Goal: Task Accomplishment & Management: Use online tool/utility

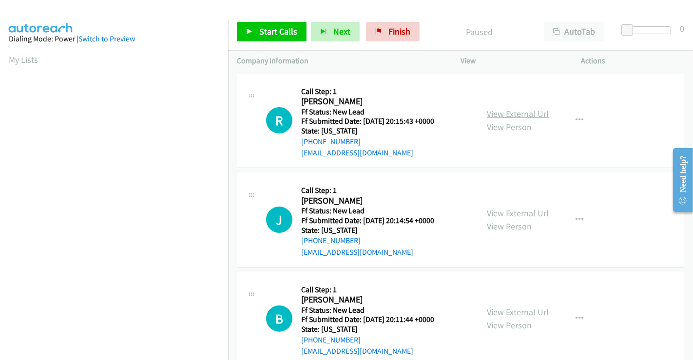
click at [503, 112] on link "View External Url" at bounding box center [518, 113] width 62 height 11
click at [505, 215] on link "View External Url" at bounding box center [518, 213] width 62 height 11
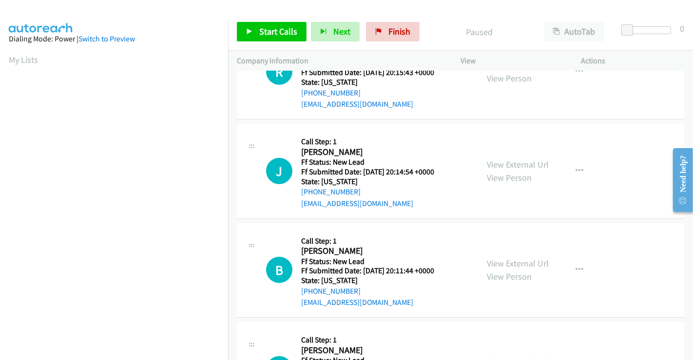
scroll to position [216, 0]
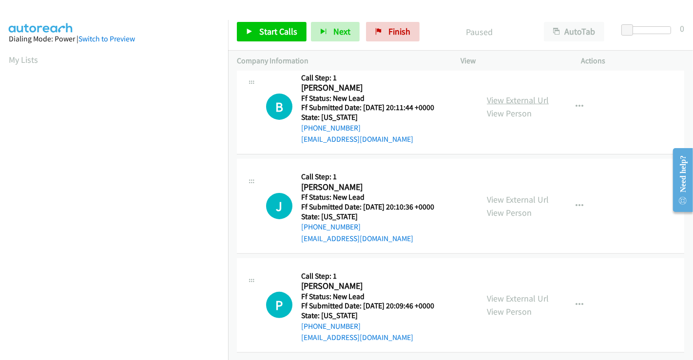
click at [513, 95] on link "View External Url" at bounding box center [518, 100] width 62 height 11
click at [508, 194] on link "View External Url" at bounding box center [518, 199] width 62 height 11
click at [507, 293] on link "View External Url" at bounding box center [518, 298] width 62 height 11
click at [569, 298] on button "button" at bounding box center [579, 304] width 26 height 19
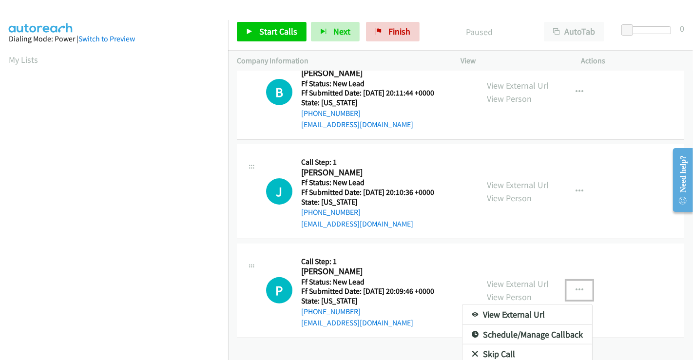
scroll to position [256, 0]
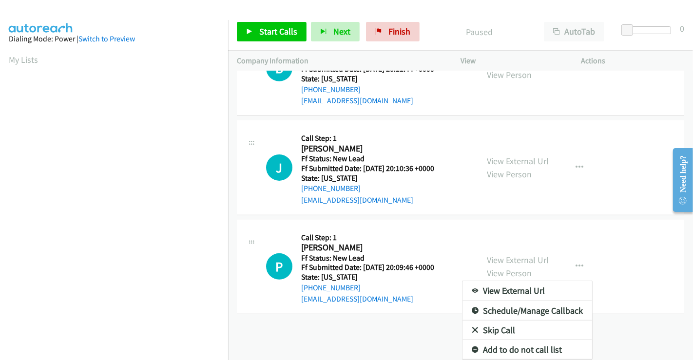
click at [488, 322] on link "Skip Call" at bounding box center [527, 330] width 130 height 19
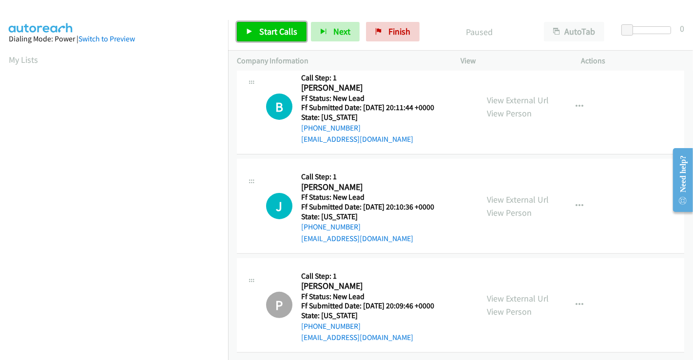
click at [280, 24] on link "Start Calls" at bounding box center [272, 31] width 70 height 19
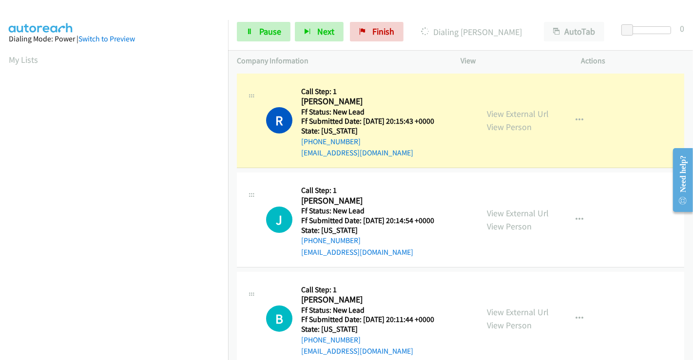
scroll to position [188, 0]
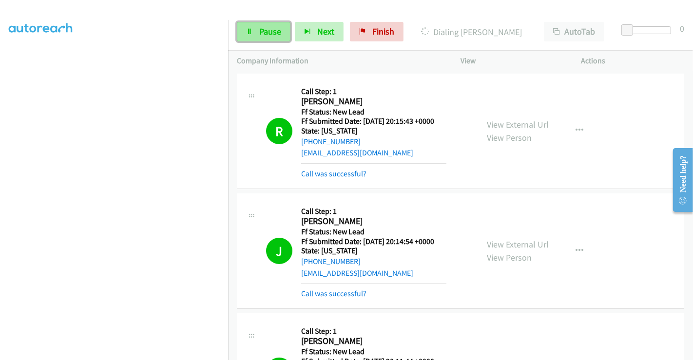
click at [264, 28] on span "Pause" at bounding box center [270, 31] width 22 height 11
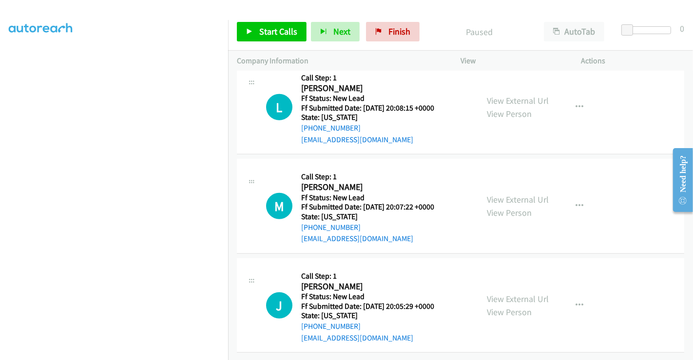
scroll to position [598, 0]
click at [521, 95] on link "View External Url" at bounding box center [518, 100] width 62 height 11
click at [513, 194] on link "View External Url" at bounding box center [518, 199] width 62 height 11
click at [507, 293] on link "View External Url" at bounding box center [518, 298] width 62 height 11
click at [261, 31] on span "Start Calls" at bounding box center [278, 31] width 38 height 11
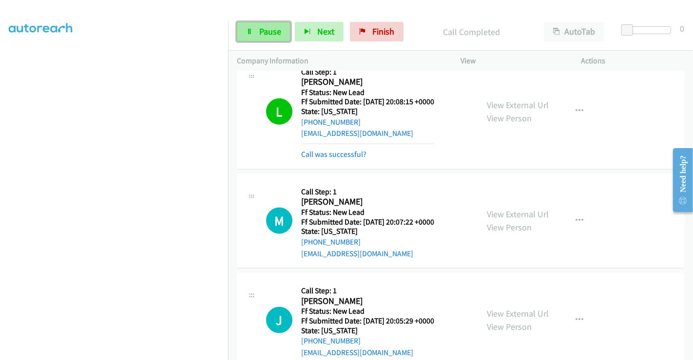
click at [270, 30] on span "Pause" at bounding box center [270, 31] width 22 height 11
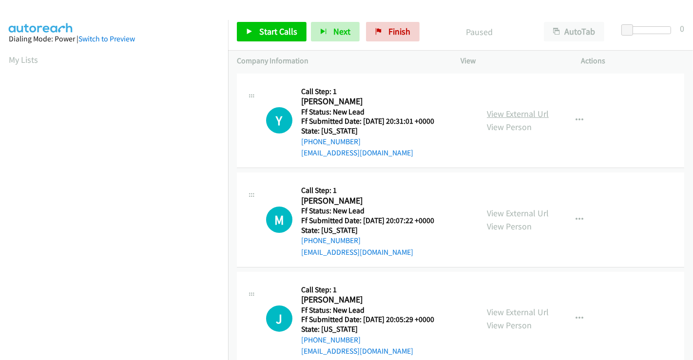
click at [500, 112] on link "View External Url" at bounding box center [518, 113] width 62 height 11
click at [260, 32] on span "Start Calls" at bounding box center [278, 31] width 38 height 11
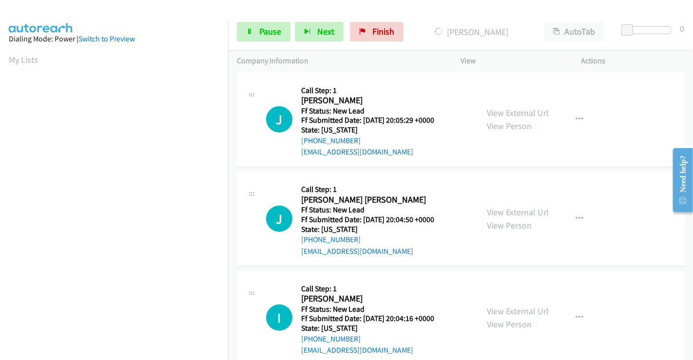
scroll to position [219, 0]
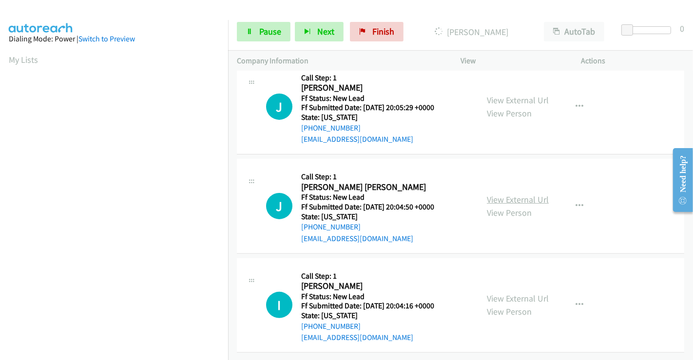
click at [492, 194] on link "View External Url" at bounding box center [518, 199] width 62 height 11
click at [504, 293] on link "View External Url" at bounding box center [518, 298] width 62 height 11
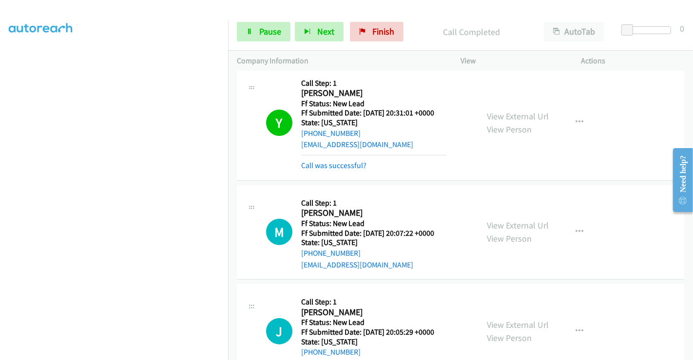
scroll to position [0, 0]
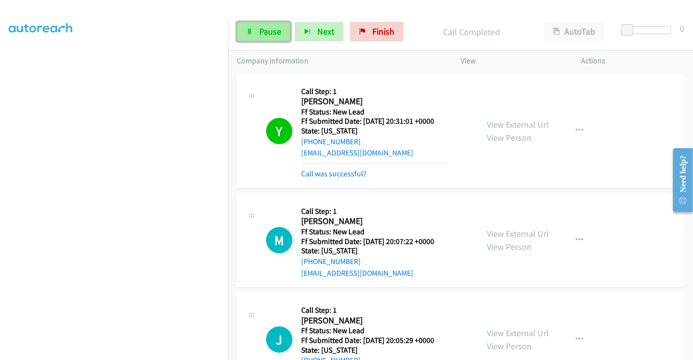
click at [253, 29] on link "Pause" at bounding box center [264, 31] width 54 height 19
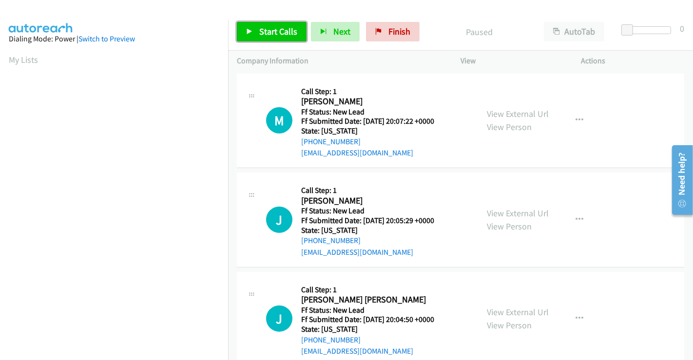
click at [263, 29] on span "Start Calls" at bounding box center [278, 31] width 38 height 11
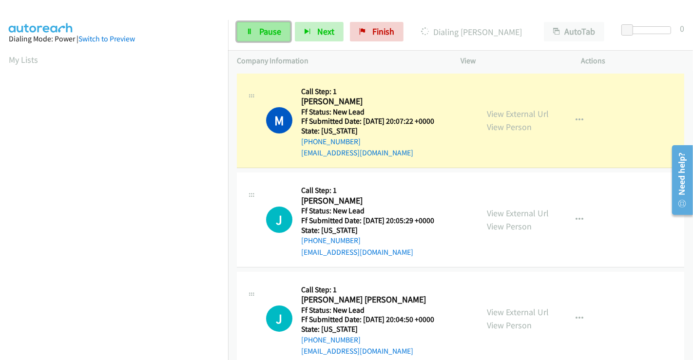
click at [271, 33] on span "Pause" at bounding box center [270, 31] width 22 height 11
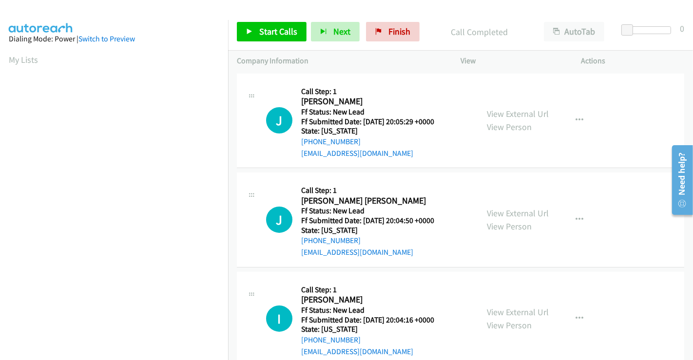
scroll to position [140, 0]
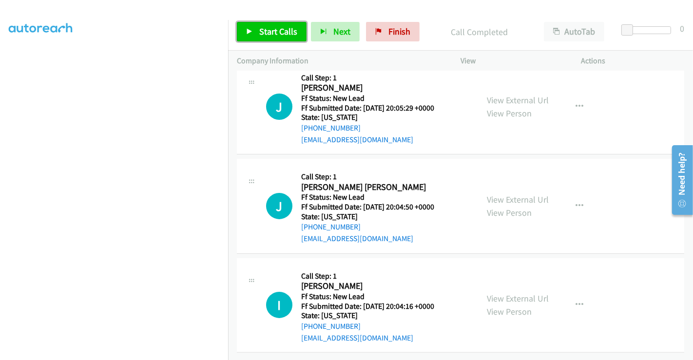
click at [265, 33] on span "Start Calls" at bounding box center [278, 31] width 38 height 11
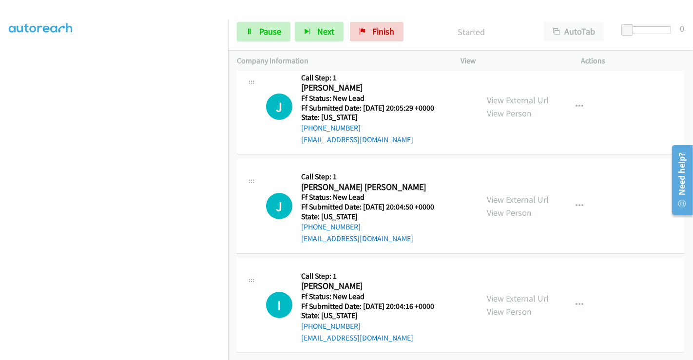
scroll to position [32, 0]
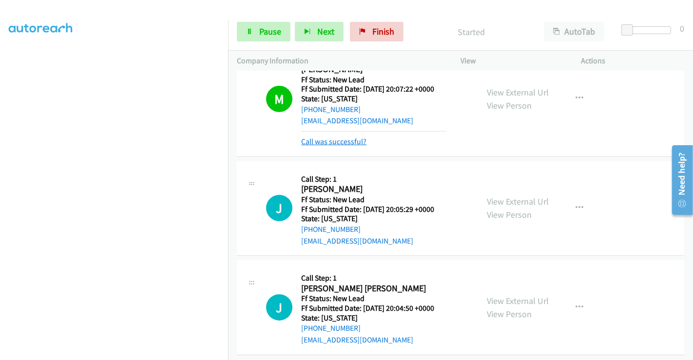
click at [319, 140] on link "Call was successful?" at bounding box center [333, 141] width 65 height 9
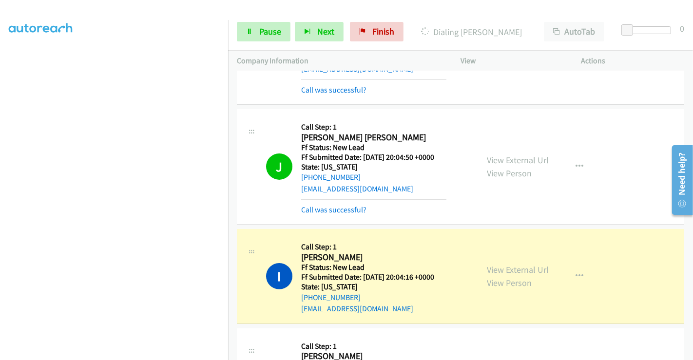
scroll to position [303, 0]
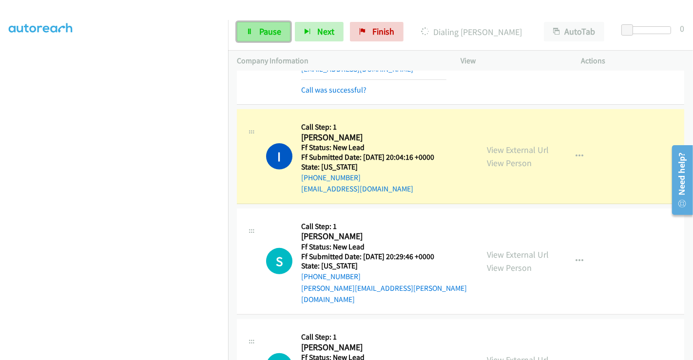
click at [265, 35] on span "Pause" at bounding box center [270, 31] width 22 height 11
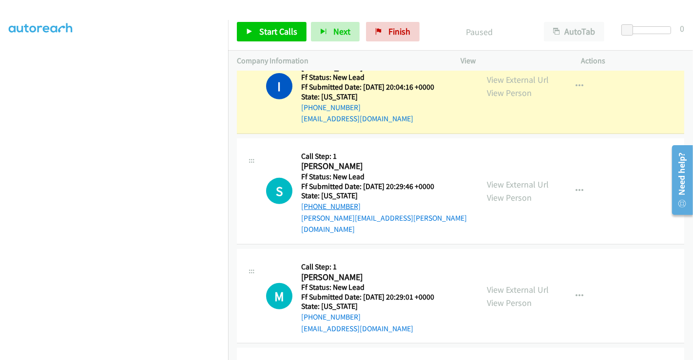
scroll to position [458, 0]
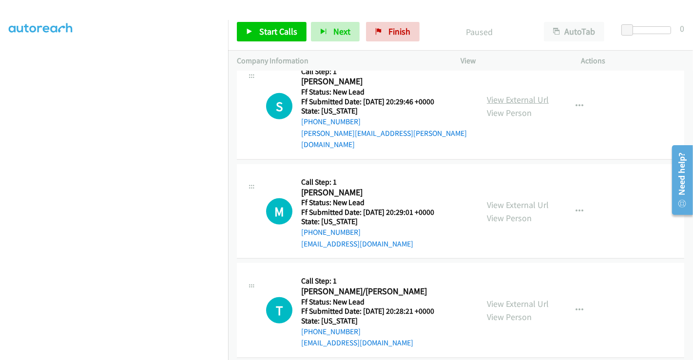
click at [496, 94] on link "View External Url" at bounding box center [518, 99] width 62 height 11
click at [495, 199] on link "View External Url" at bounding box center [518, 204] width 62 height 11
click at [499, 298] on link "View External Url" at bounding box center [518, 303] width 62 height 11
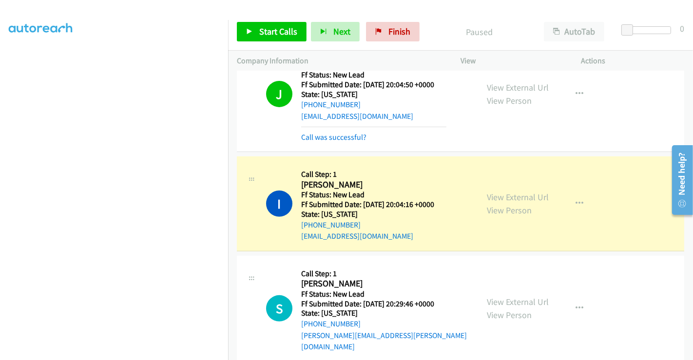
scroll to position [242, 0]
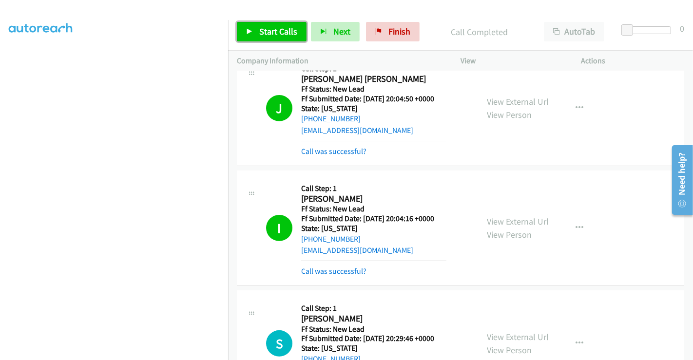
click at [274, 29] on span "Start Calls" at bounding box center [278, 31] width 38 height 11
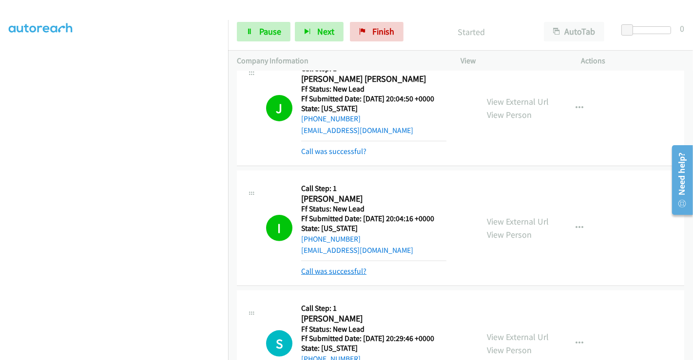
click at [330, 271] on link "Call was successful?" at bounding box center [333, 270] width 65 height 9
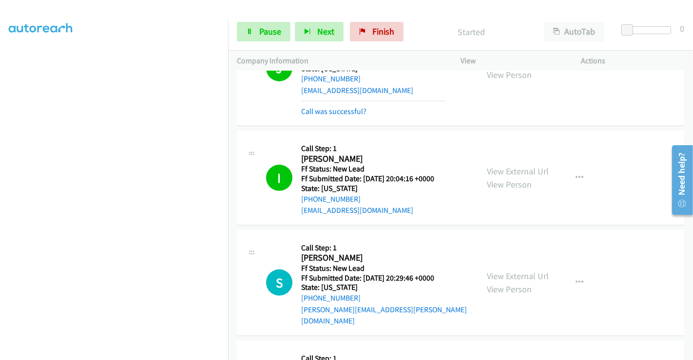
scroll to position [350, 0]
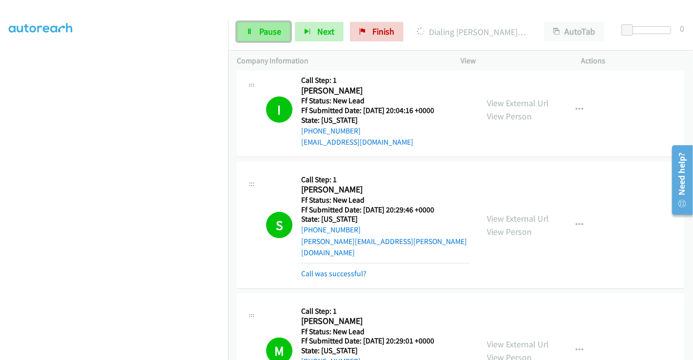
click at [262, 27] on span "Pause" at bounding box center [270, 31] width 22 height 11
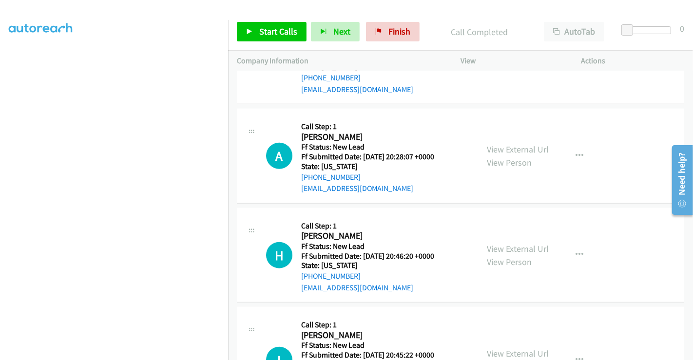
scroll to position [751, 0]
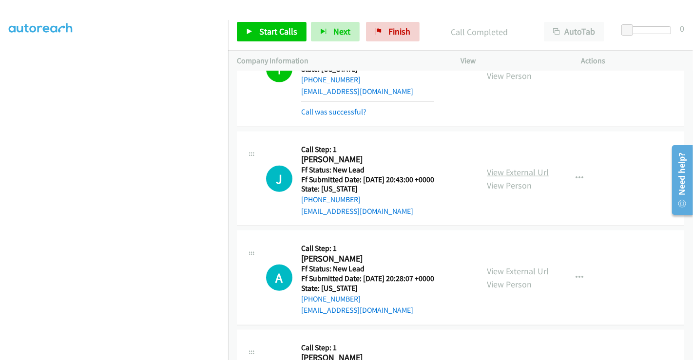
click at [516, 167] on link "View External Url" at bounding box center [518, 172] width 62 height 11
click at [517, 265] on link "View External Url" at bounding box center [518, 270] width 62 height 11
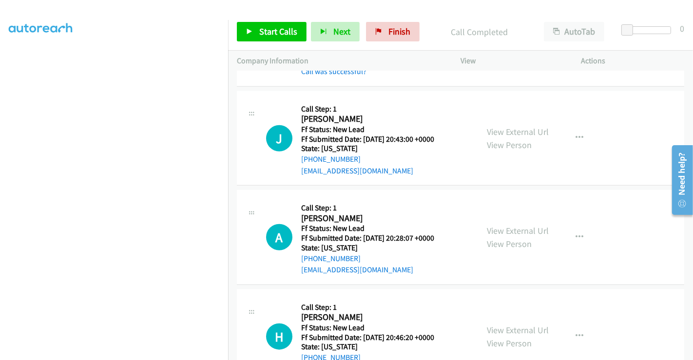
scroll to position [914, 0]
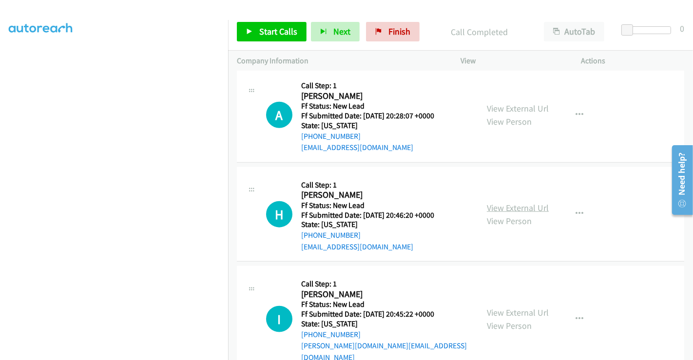
click at [514, 202] on link "View External Url" at bounding box center [518, 207] width 62 height 11
click at [513, 307] on link "View External Url" at bounding box center [518, 312] width 62 height 11
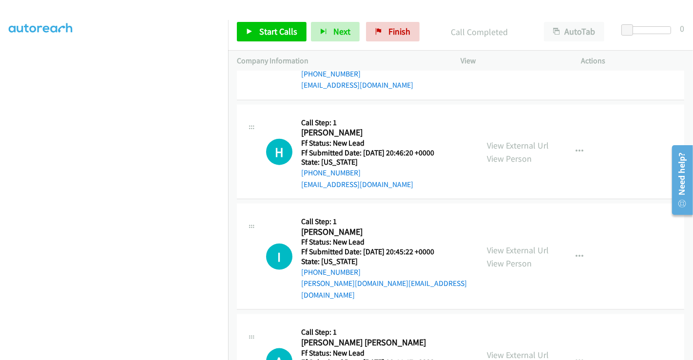
scroll to position [1015, 0]
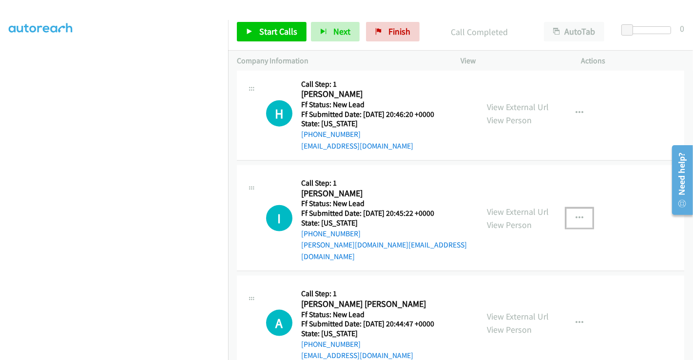
click at [575, 214] on icon "button" at bounding box center [579, 218] width 8 height 8
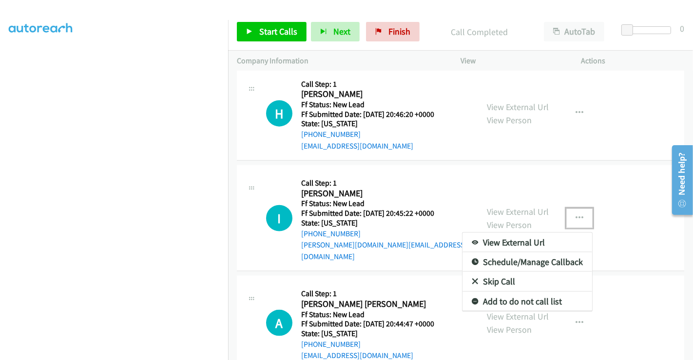
click at [501, 272] on link "Skip Call" at bounding box center [527, 281] width 130 height 19
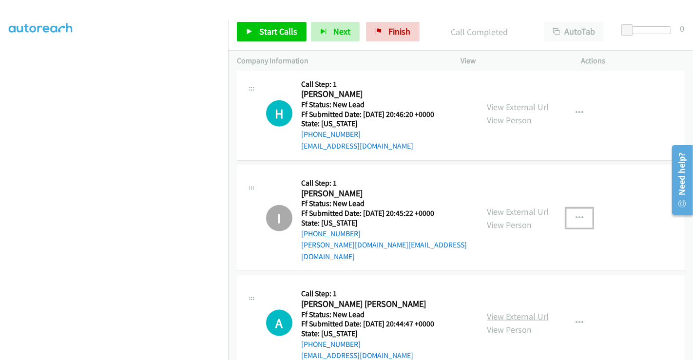
click at [504, 311] on link "View External Url" at bounding box center [518, 316] width 62 height 11
click at [281, 29] on span "Start Calls" at bounding box center [278, 31] width 38 height 11
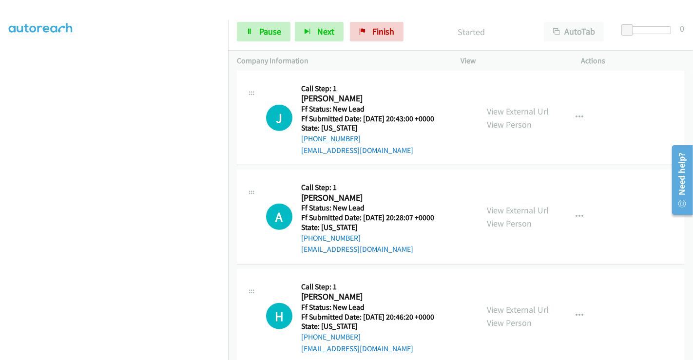
scroll to position [744, 0]
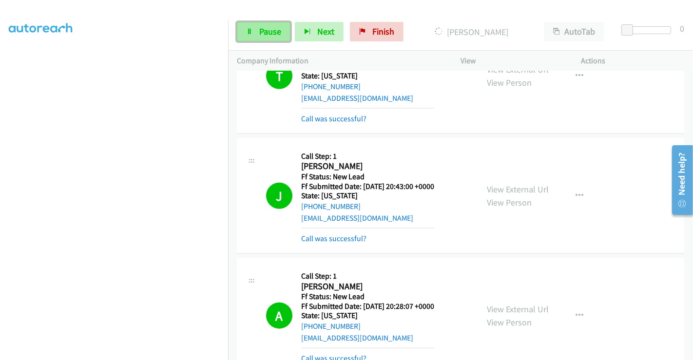
click at [265, 31] on span "Pause" at bounding box center [270, 31] width 22 height 11
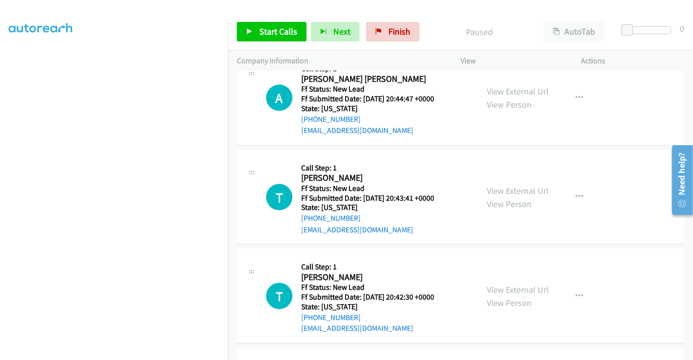
scroll to position [1212, 0]
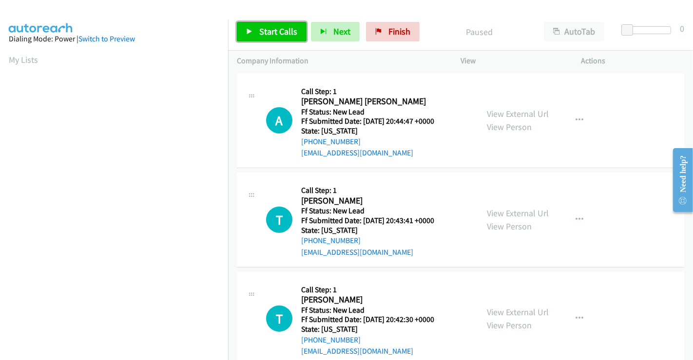
click at [279, 31] on span "Start Calls" at bounding box center [278, 31] width 38 height 11
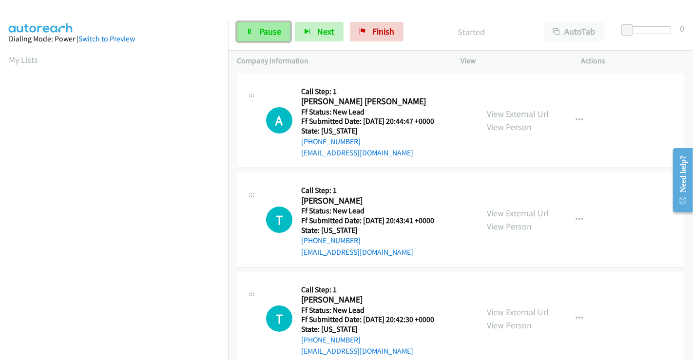
click at [265, 31] on span "Pause" at bounding box center [270, 31] width 22 height 11
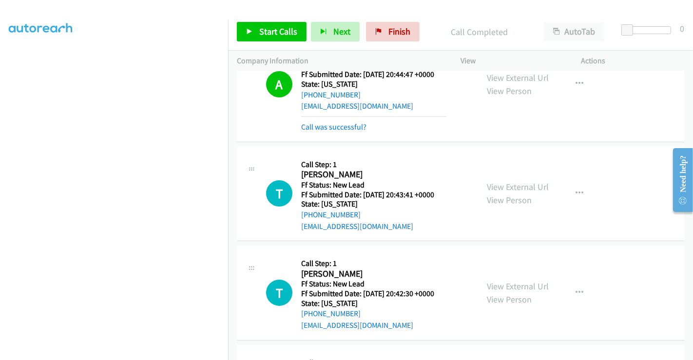
scroll to position [108, 0]
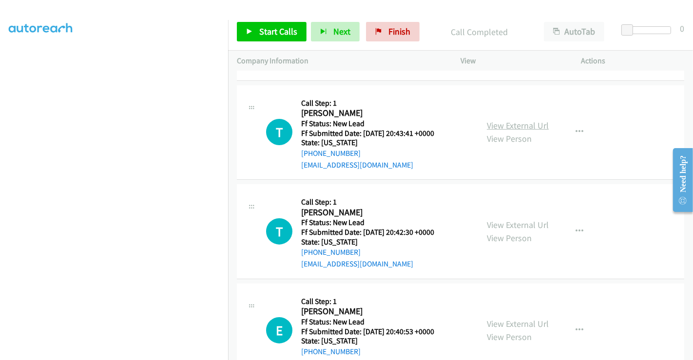
click at [512, 128] on link "View External Url" at bounding box center [518, 125] width 62 height 11
click at [506, 219] on link "View External Url" at bounding box center [518, 224] width 62 height 11
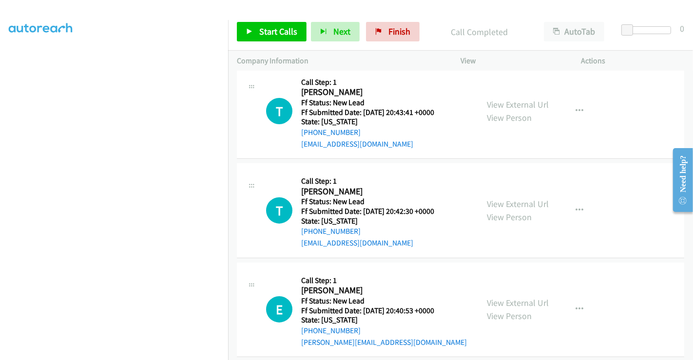
scroll to position [140, 0]
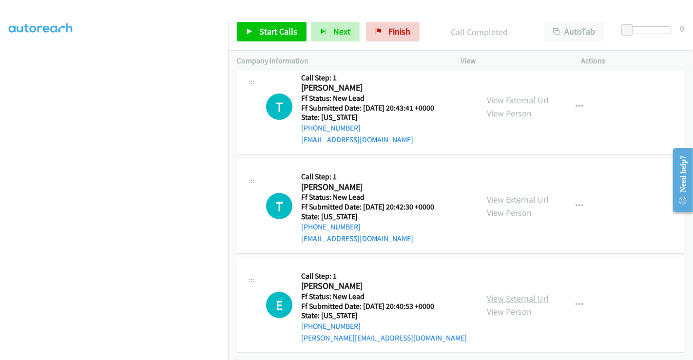
click at [505, 293] on link "View External Url" at bounding box center [518, 298] width 62 height 11
click at [250, 34] on icon at bounding box center [249, 32] width 7 height 7
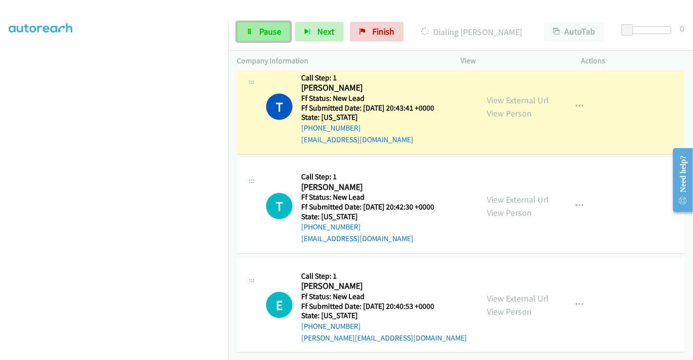
click at [261, 30] on span "Pause" at bounding box center [270, 31] width 22 height 11
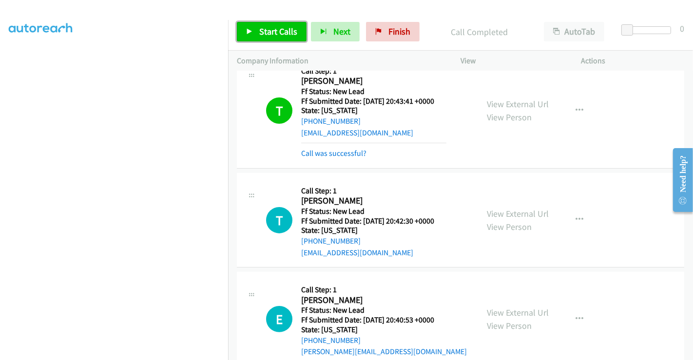
click at [267, 27] on span "Start Calls" at bounding box center [278, 31] width 38 height 11
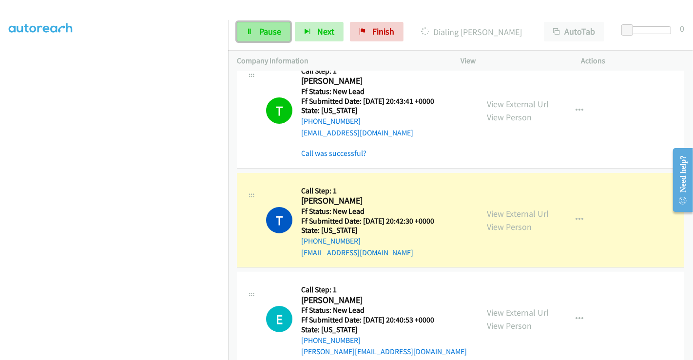
click at [272, 30] on span "Pause" at bounding box center [270, 31] width 22 height 11
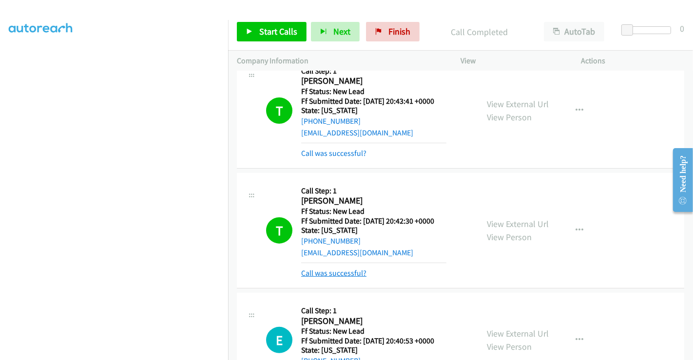
click at [346, 271] on link "Call was successful?" at bounding box center [333, 272] width 65 height 9
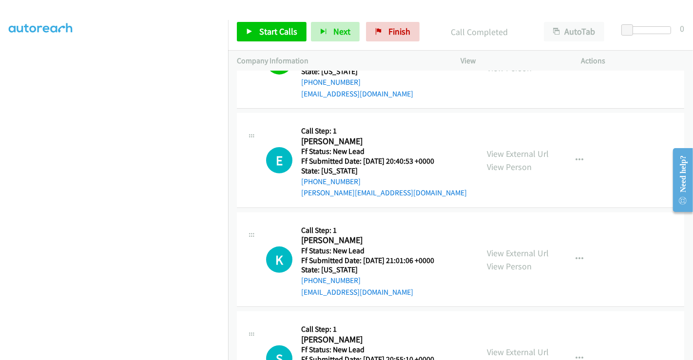
scroll to position [232, 0]
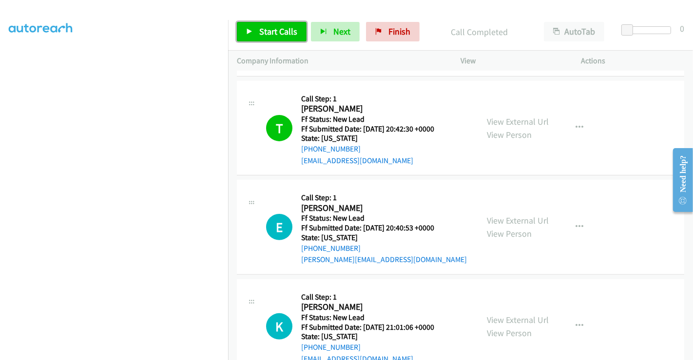
click at [286, 28] on span "Start Calls" at bounding box center [278, 31] width 38 height 11
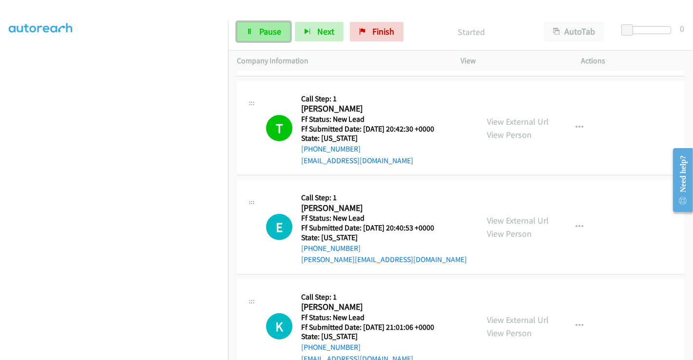
click at [250, 29] on icon at bounding box center [249, 32] width 7 height 7
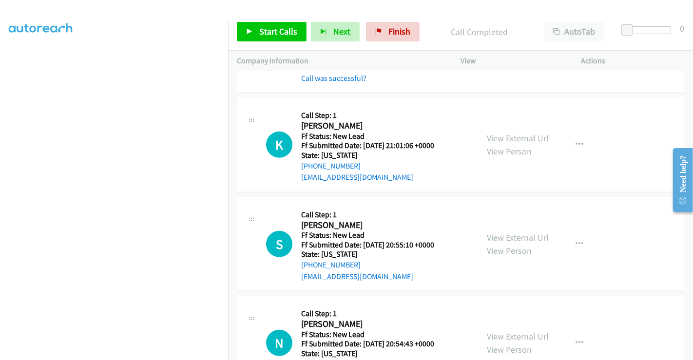
scroll to position [449, 0]
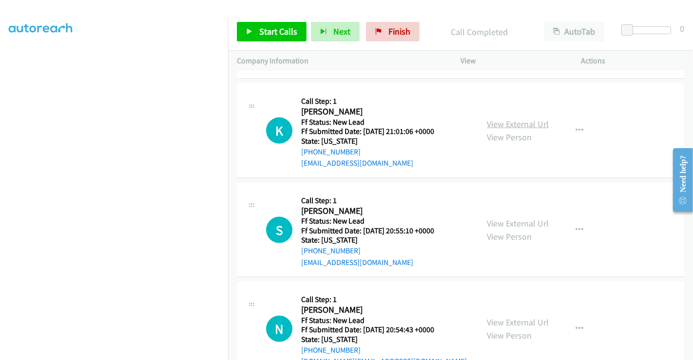
click at [495, 122] on link "View External Url" at bounding box center [518, 123] width 62 height 11
click at [508, 218] on link "View External Url" at bounding box center [518, 223] width 62 height 11
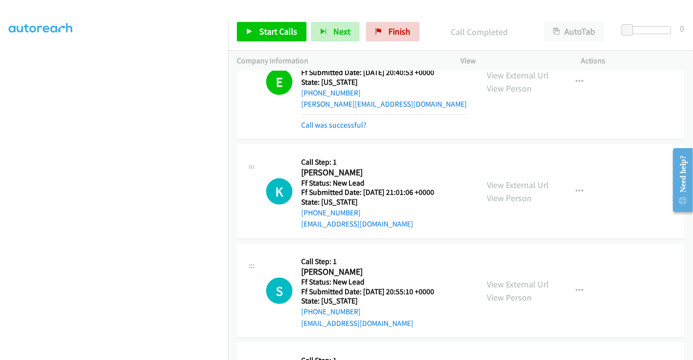
scroll to position [286, 0]
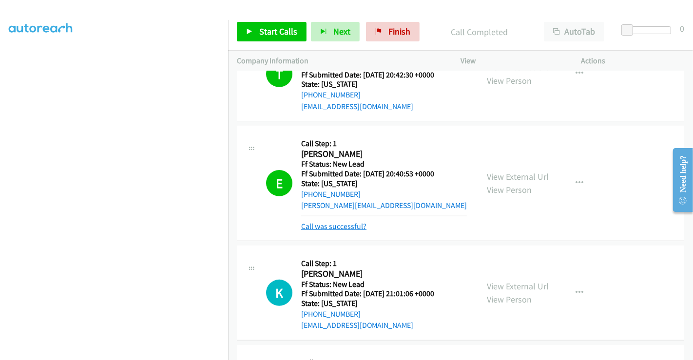
click at [333, 226] on link "Call was successful?" at bounding box center [333, 226] width 65 height 9
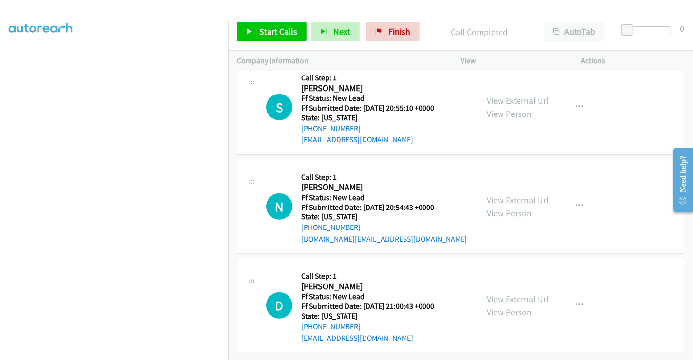
drag, startPoint x: 515, startPoint y: 190, endPoint x: 522, endPoint y: 218, distance: 29.7
click at [508, 194] on link "View External Url" at bounding box center [518, 199] width 62 height 11
click at [523, 293] on link "View External Url" at bounding box center [518, 298] width 62 height 11
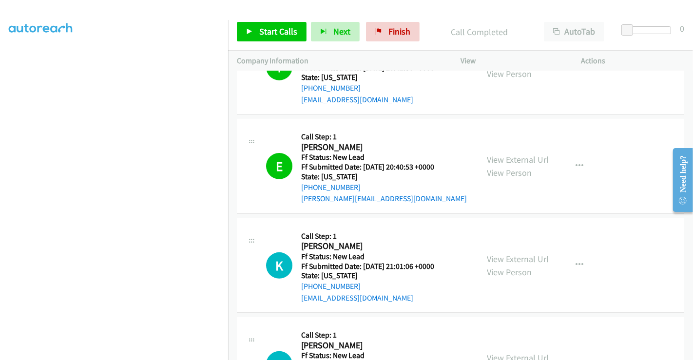
scroll to position [395, 0]
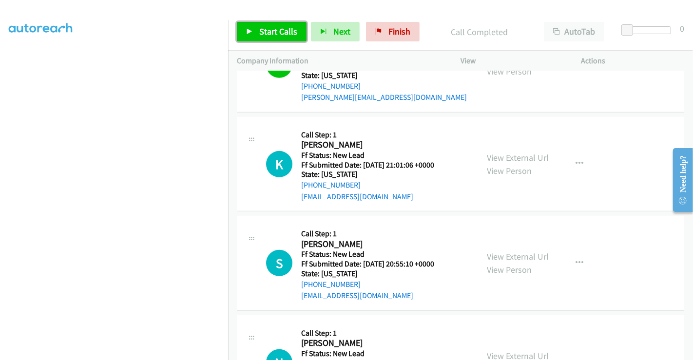
click at [278, 34] on span "Start Calls" at bounding box center [278, 31] width 38 height 11
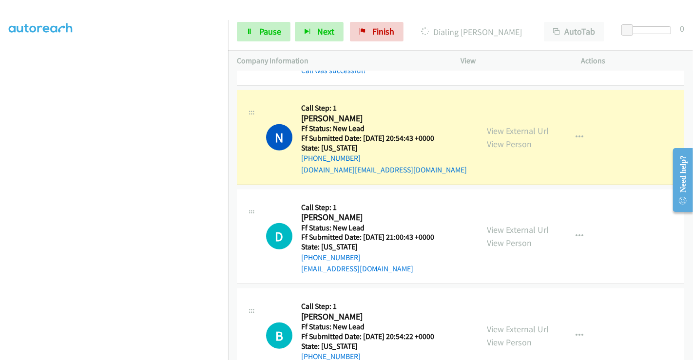
scroll to position [686, 0]
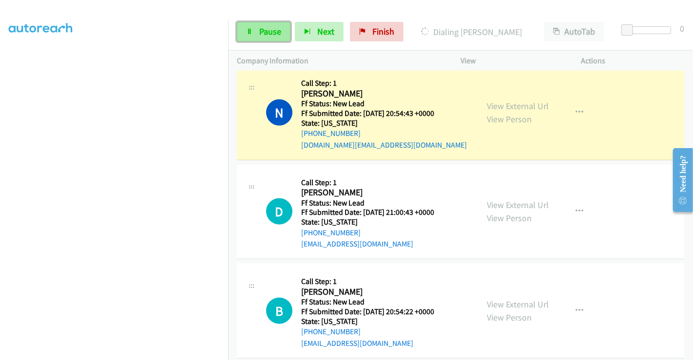
click at [264, 28] on span "Pause" at bounding box center [270, 31] width 22 height 11
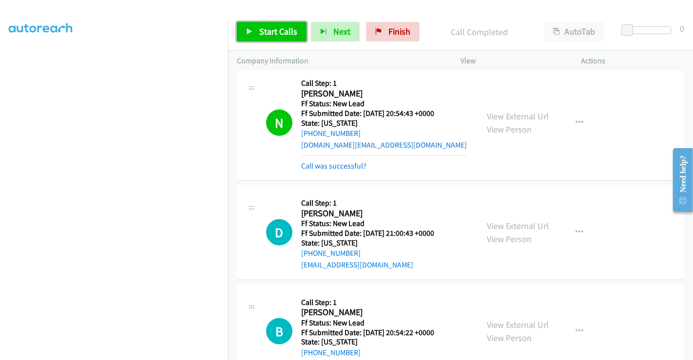
click at [273, 31] on span "Start Calls" at bounding box center [278, 31] width 38 height 11
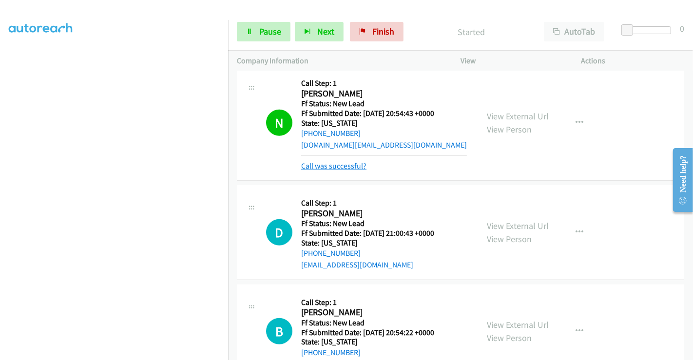
click at [323, 164] on link "Call was successful?" at bounding box center [333, 165] width 65 height 9
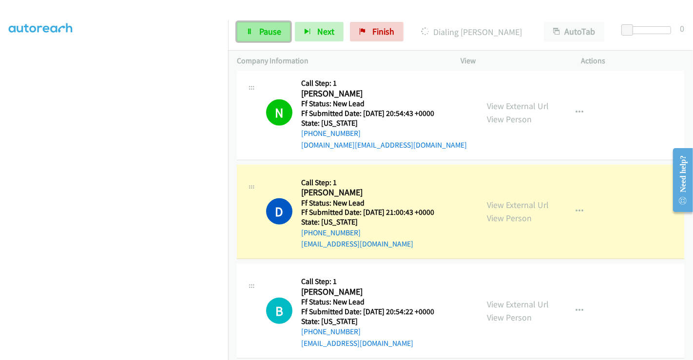
click at [264, 28] on span "Pause" at bounding box center [270, 31] width 22 height 11
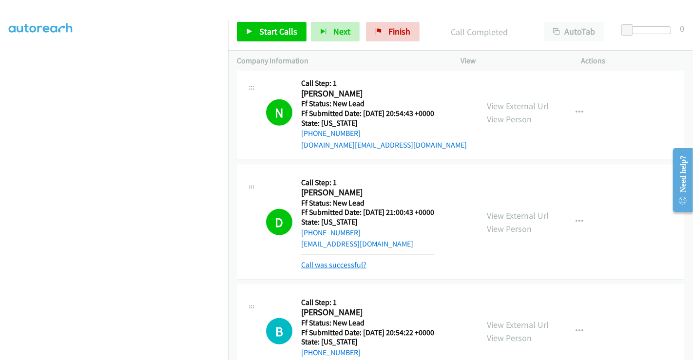
click at [348, 265] on link "Call was successful?" at bounding box center [333, 264] width 65 height 9
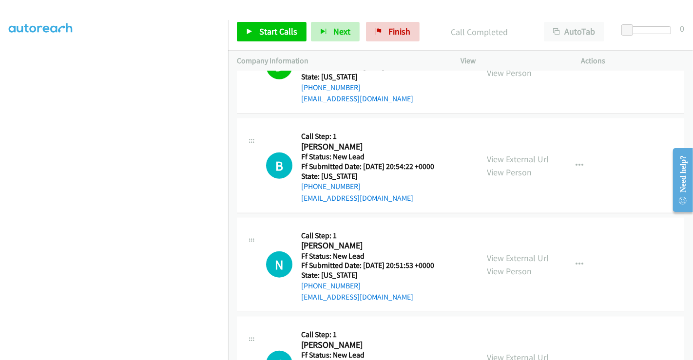
scroll to position [849, 0]
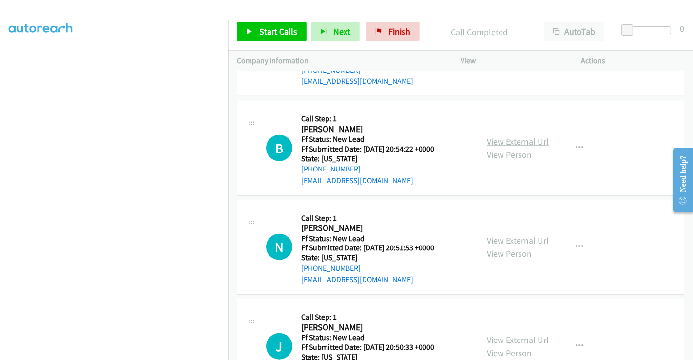
click at [504, 138] on link "View External Url" at bounding box center [518, 141] width 62 height 11
click at [510, 240] on link "View External Url" at bounding box center [518, 240] width 62 height 11
click at [515, 336] on link "View External Url" at bounding box center [518, 339] width 62 height 11
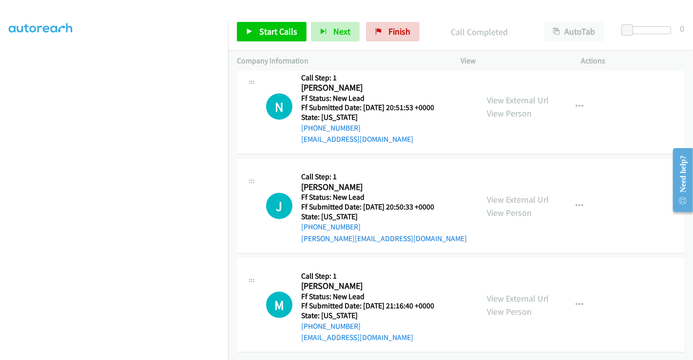
scroll to position [994, 0]
click at [514, 293] on link "View External Url" at bounding box center [518, 298] width 62 height 11
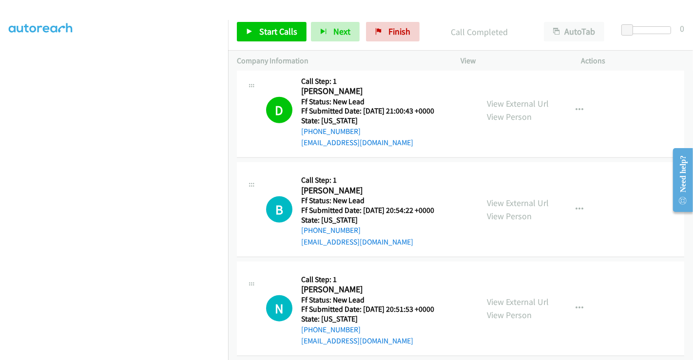
scroll to position [832, 0]
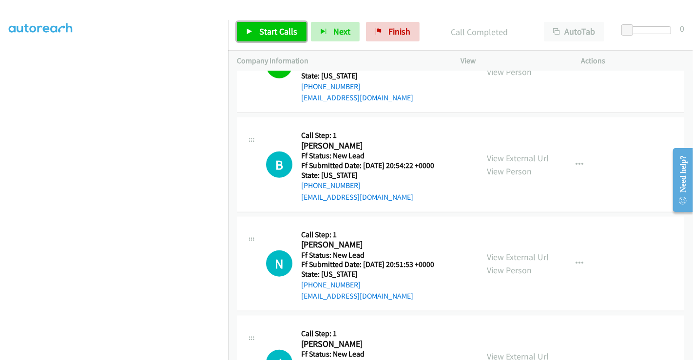
click at [284, 30] on span "Start Calls" at bounding box center [278, 31] width 38 height 11
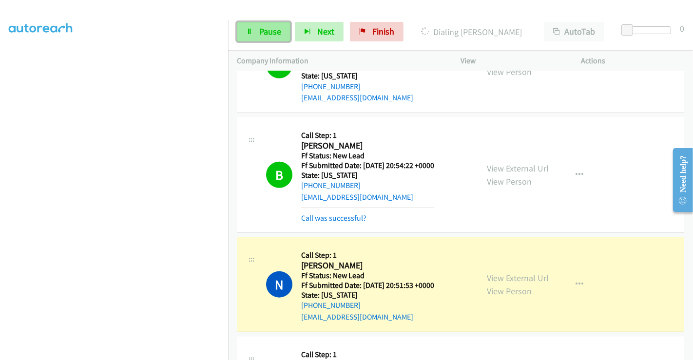
click at [268, 32] on span "Pause" at bounding box center [270, 31] width 22 height 11
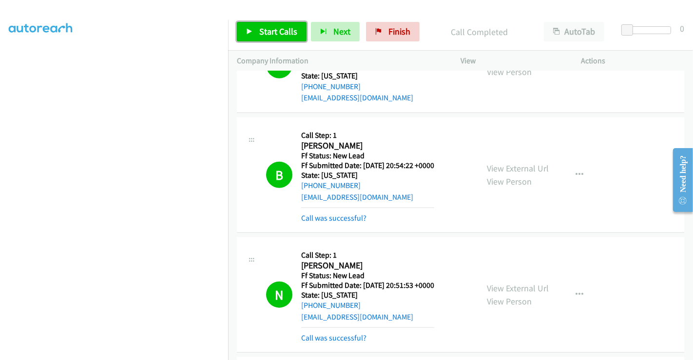
click at [270, 28] on span "Start Calls" at bounding box center [278, 31] width 38 height 11
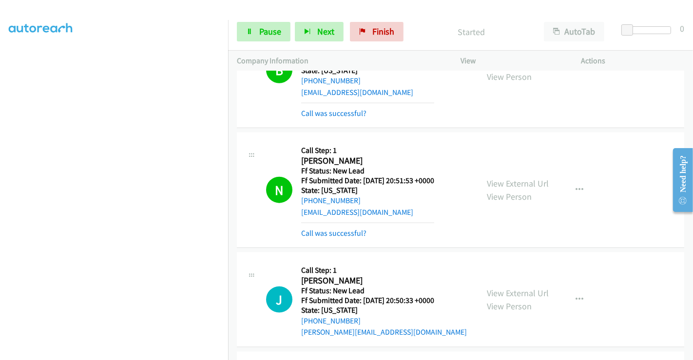
scroll to position [994, 0]
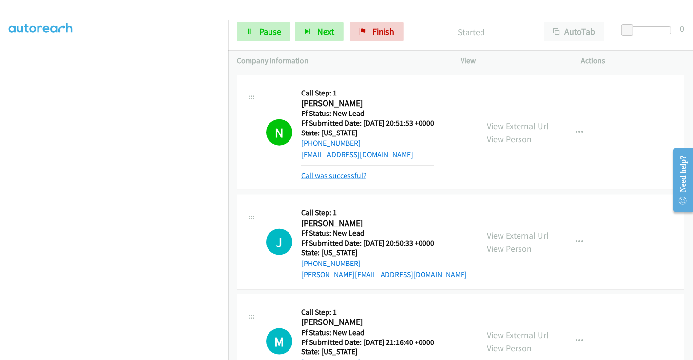
click at [344, 171] on link "Call was successful?" at bounding box center [333, 175] width 65 height 9
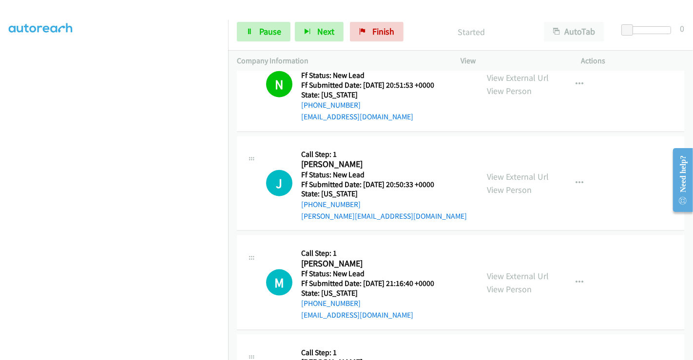
scroll to position [1048, 0]
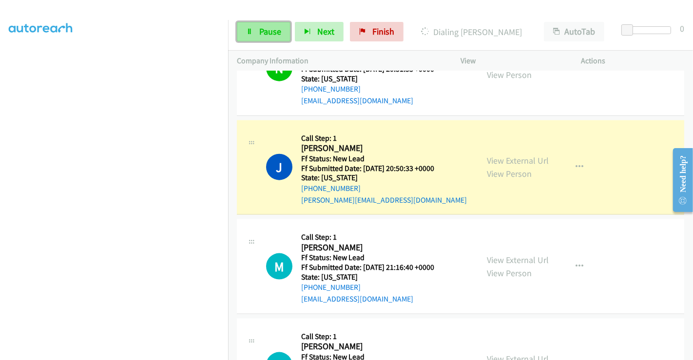
click at [265, 32] on span "Pause" at bounding box center [270, 31] width 22 height 11
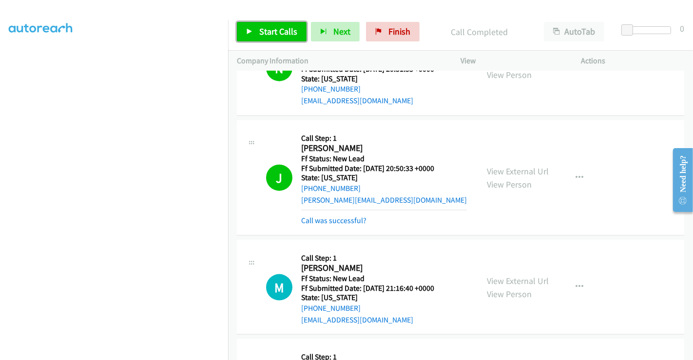
click at [281, 36] on span "Start Calls" at bounding box center [278, 31] width 38 height 11
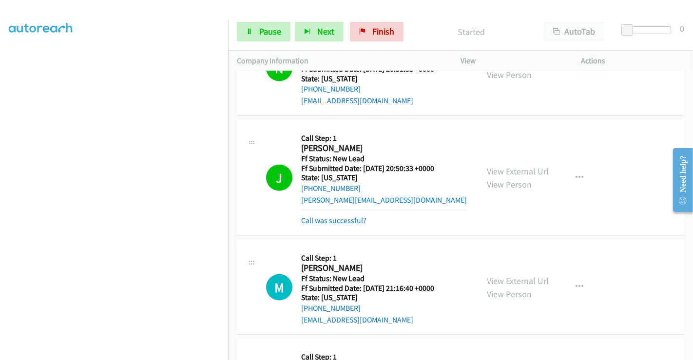
click at [348, 224] on div "J Callback Scheduled Call Step: 1 James Cummings America/Denver Ff Status: New …" at bounding box center [460, 177] width 447 height 115
click at [346, 217] on link "Call was successful?" at bounding box center [333, 220] width 65 height 9
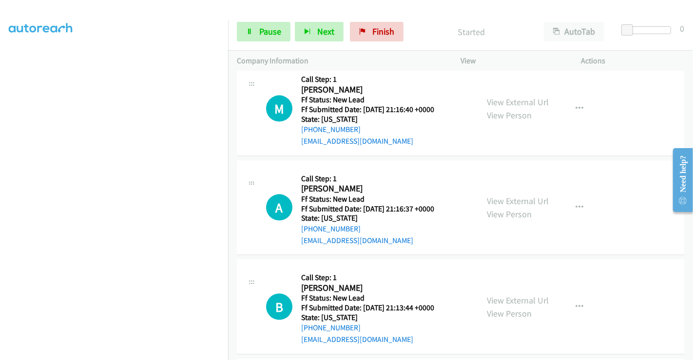
scroll to position [1156, 0]
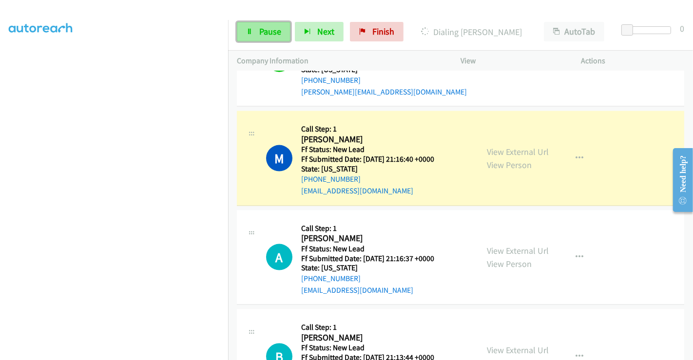
click at [271, 31] on span "Pause" at bounding box center [270, 31] width 22 height 11
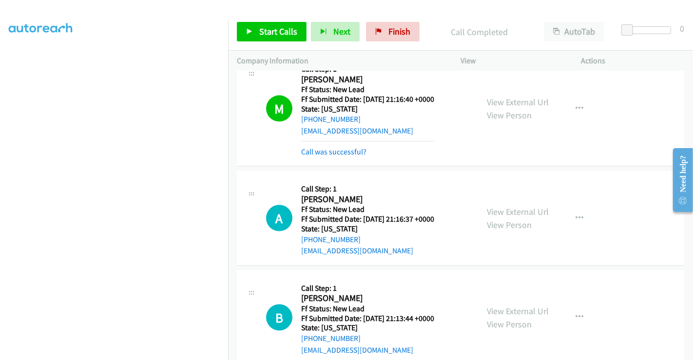
scroll to position [1258, 0]
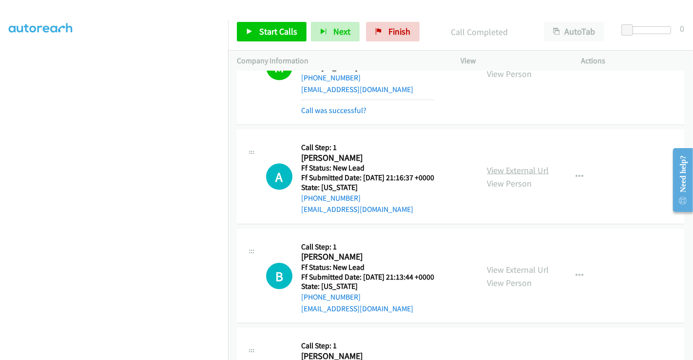
click at [526, 168] on link "View External Url" at bounding box center [518, 170] width 62 height 11
click at [512, 265] on link "View External Url" at bounding box center [518, 269] width 62 height 11
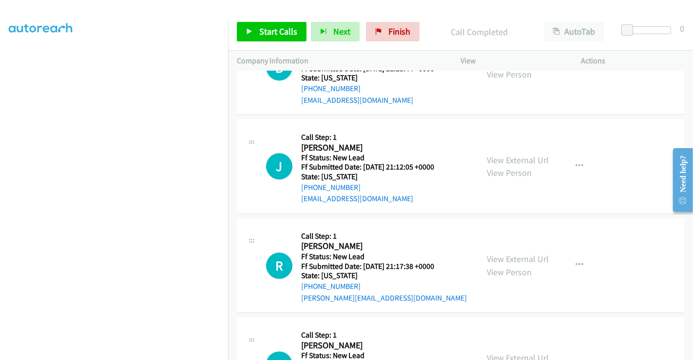
scroll to position [1474, 0]
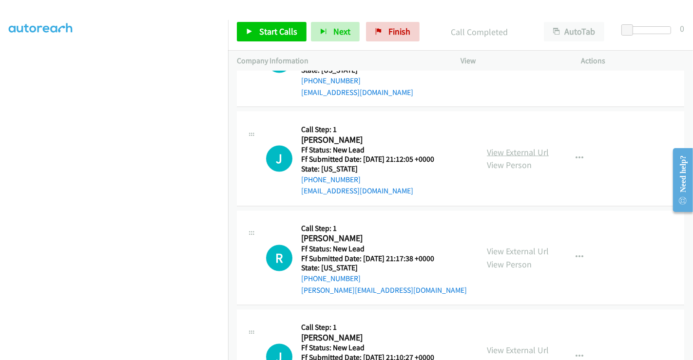
click at [512, 148] on link "View External Url" at bounding box center [518, 152] width 62 height 11
click at [503, 246] on link "View External Url" at bounding box center [518, 251] width 62 height 11
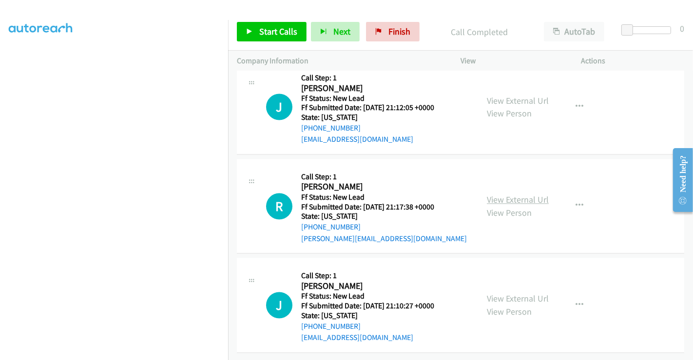
scroll to position [1531, 0]
click at [509, 293] on link "View External Url" at bounding box center [518, 298] width 62 height 11
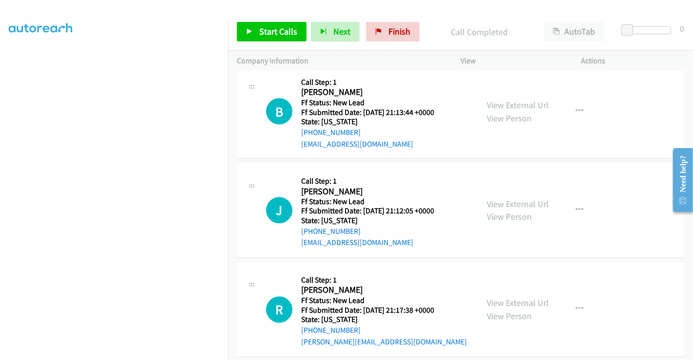
scroll to position [1314, 0]
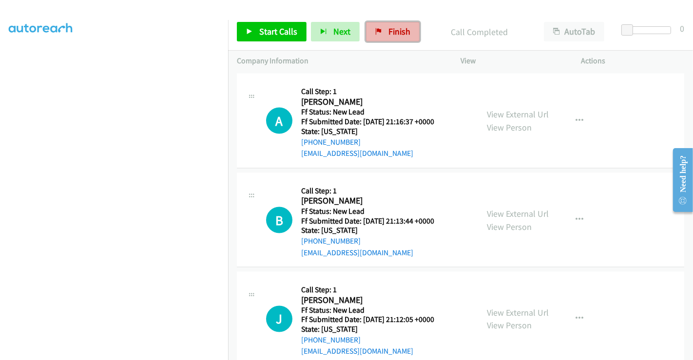
click at [383, 28] on link "Finish" at bounding box center [393, 31] width 54 height 19
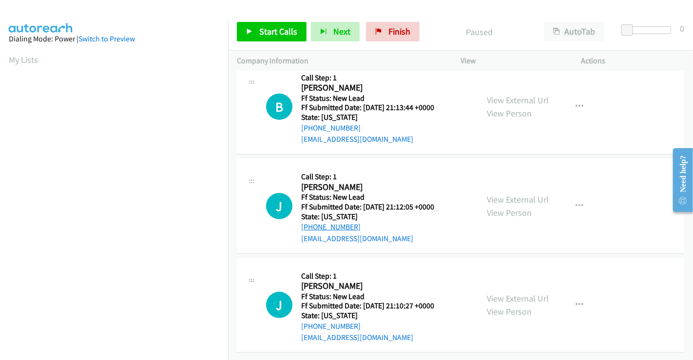
scroll to position [219, 0]
click at [272, 31] on span "Start Calls" at bounding box center [278, 31] width 38 height 11
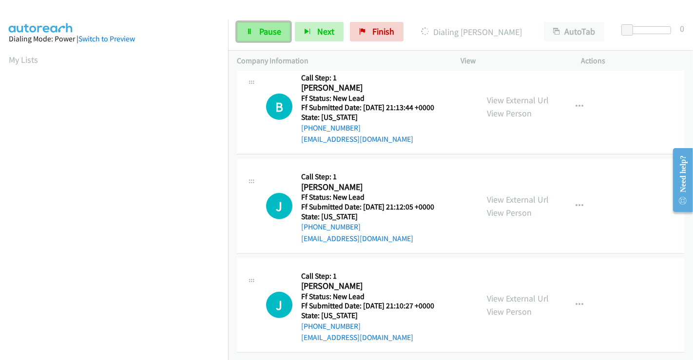
click at [268, 25] on link "Pause" at bounding box center [264, 31] width 54 height 19
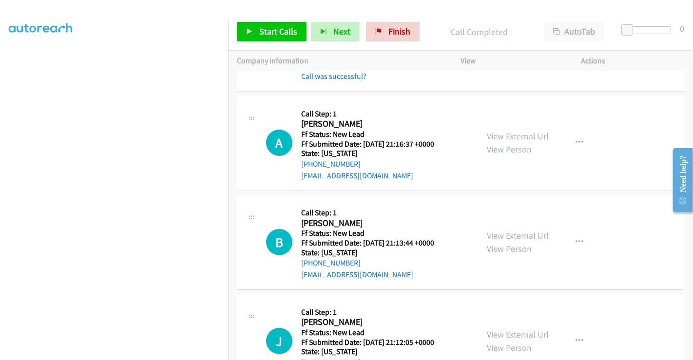
scroll to position [108, 0]
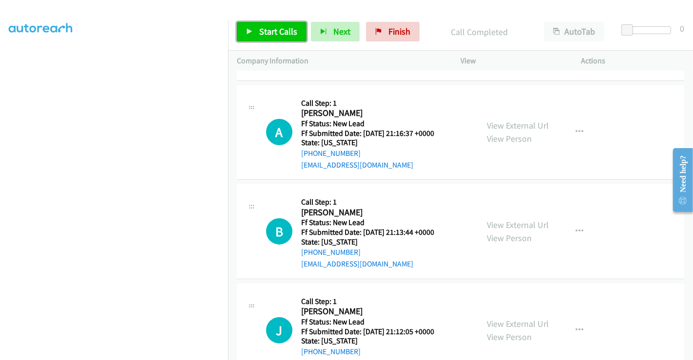
click at [274, 31] on span "Start Calls" at bounding box center [278, 31] width 38 height 11
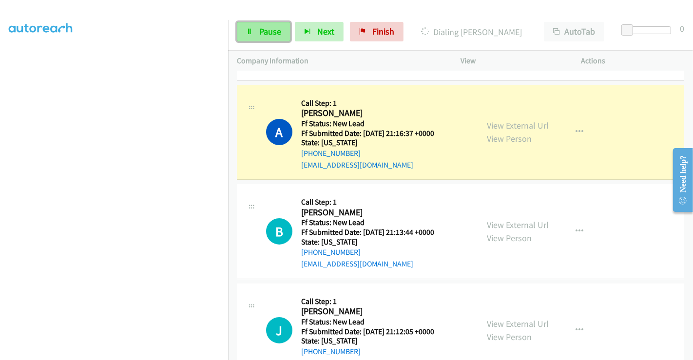
click at [275, 30] on span "Pause" at bounding box center [270, 31] width 22 height 11
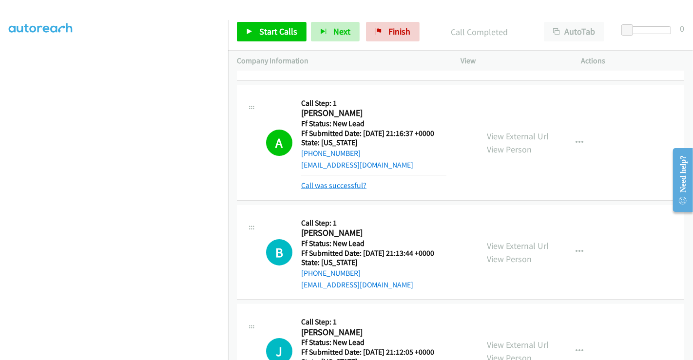
click at [341, 185] on link "Call was successful?" at bounding box center [333, 185] width 65 height 9
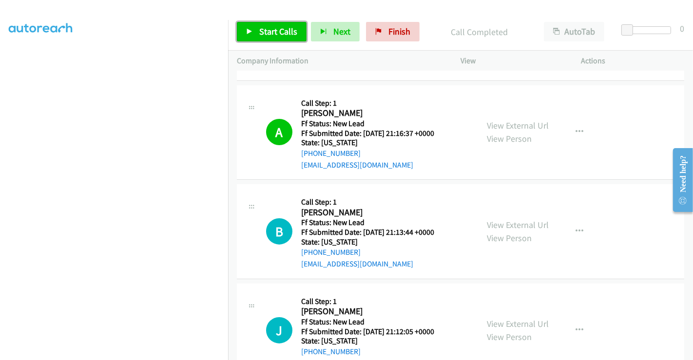
click at [268, 31] on span "Start Calls" at bounding box center [278, 31] width 38 height 11
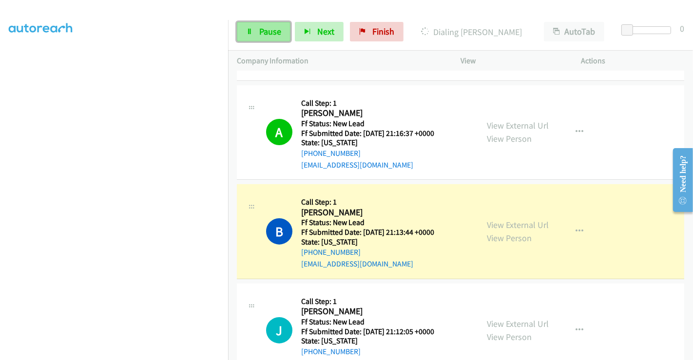
click at [264, 32] on span "Pause" at bounding box center [270, 31] width 22 height 11
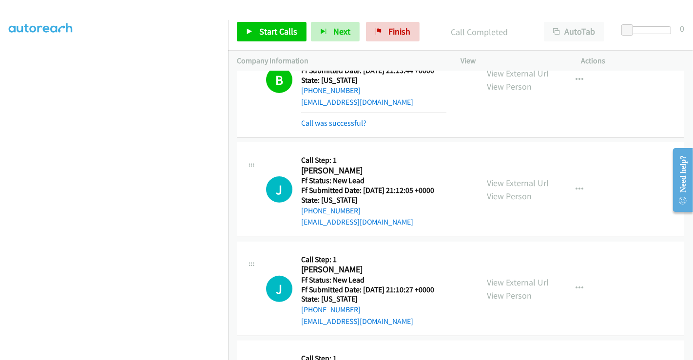
scroll to position [270, 0]
click at [270, 33] on span "Start Calls" at bounding box center [278, 31] width 38 height 11
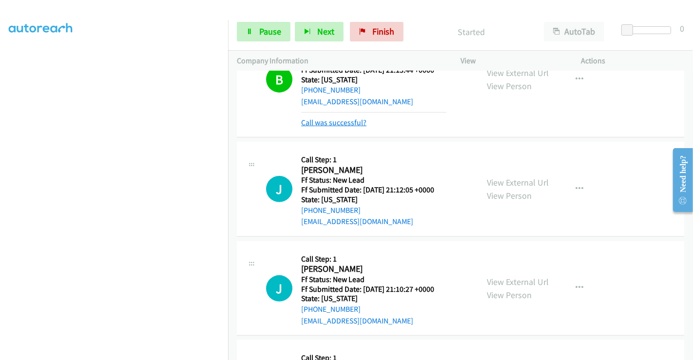
click at [328, 123] on link "Call was successful?" at bounding box center [333, 122] width 65 height 9
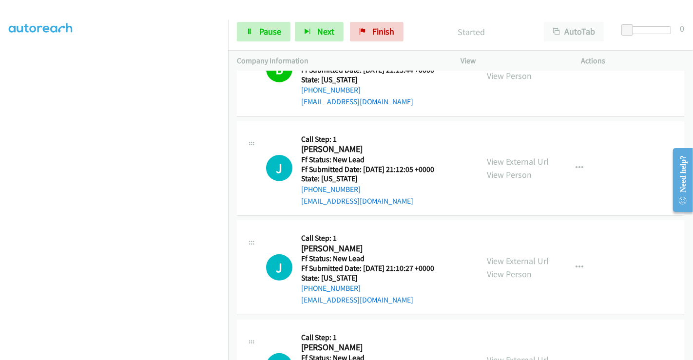
scroll to position [260, 0]
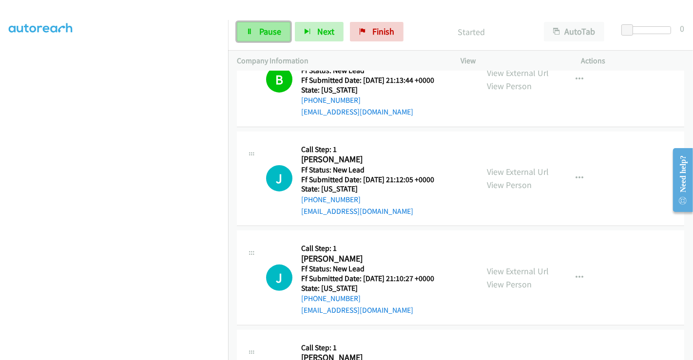
click at [268, 30] on span "Pause" at bounding box center [270, 31] width 22 height 11
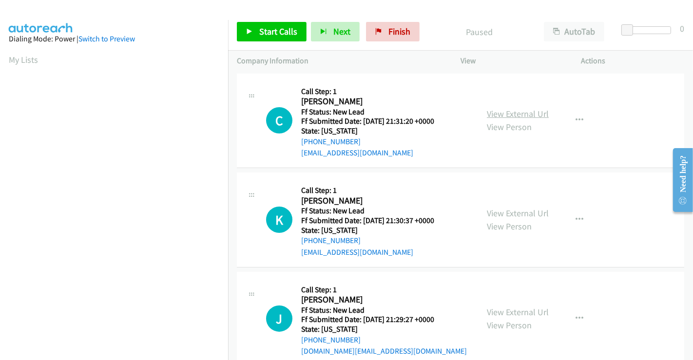
click at [506, 112] on link "View External Url" at bounding box center [518, 113] width 62 height 11
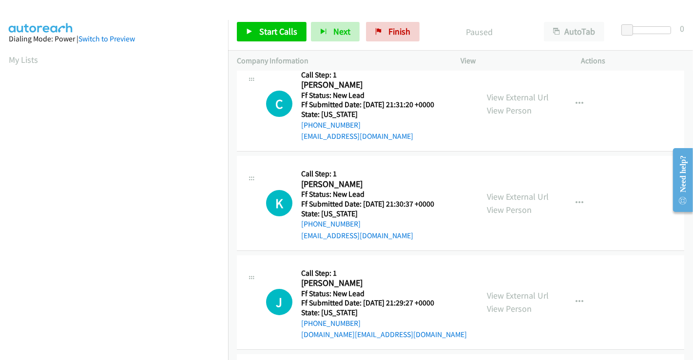
scroll to position [2, 0]
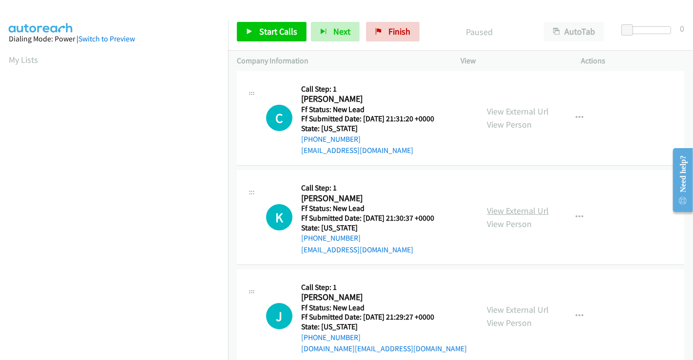
click at [492, 209] on link "View External Url" at bounding box center [518, 210] width 62 height 11
click at [498, 309] on link "View External Url" at bounding box center [518, 309] width 62 height 11
click at [271, 33] on span "Start Calls" at bounding box center [278, 31] width 38 height 11
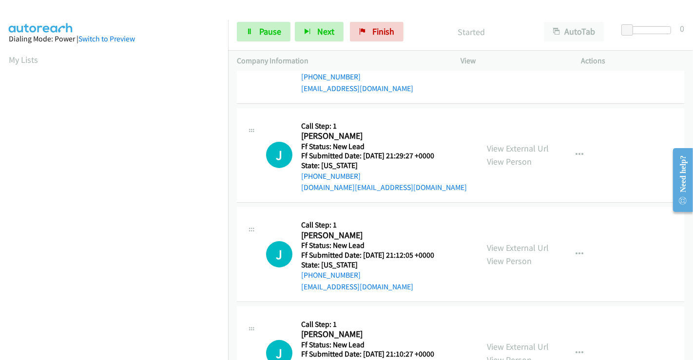
scroll to position [165, 0]
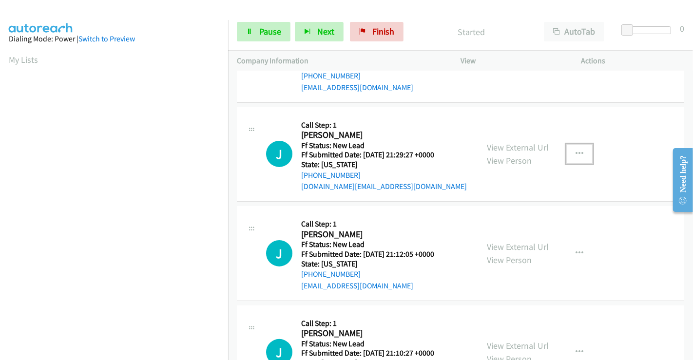
click at [581, 152] on button "button" at bounding box center [579, 153] width 26 height 19
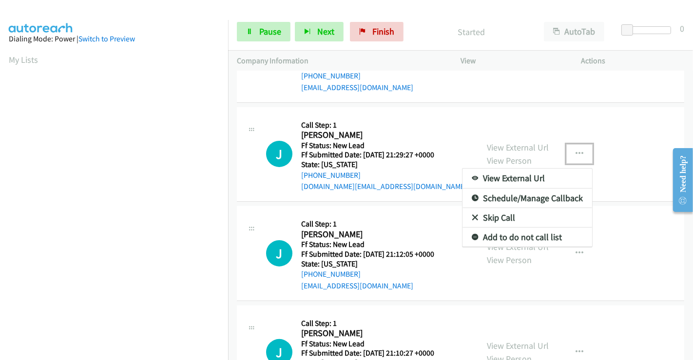
click at [498, 212] on link "Skip Call" at bounding box center [527, 217] width 130 height 19
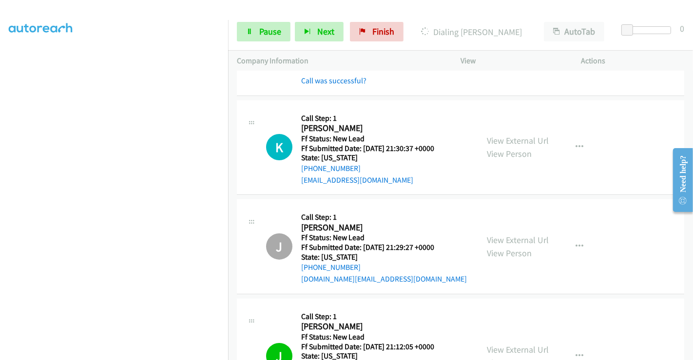
scroll to position [270, 0]
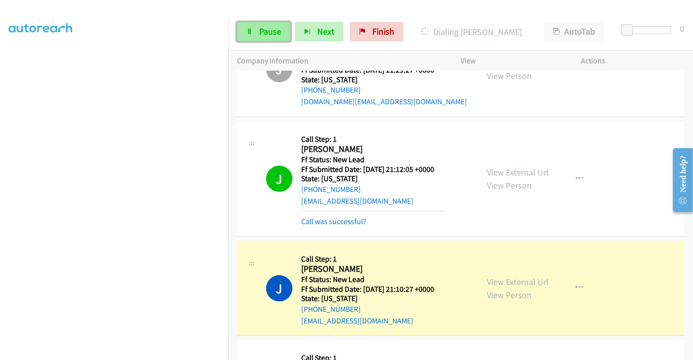
click at [259, 31] on span "Pause" at bounding box center [270, 31] width 22 height 11
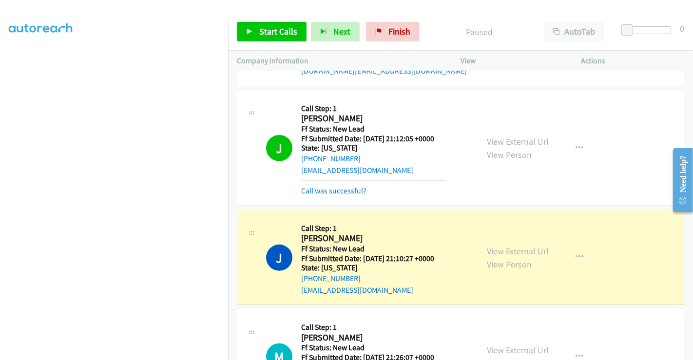
scroll to position [324, 0]
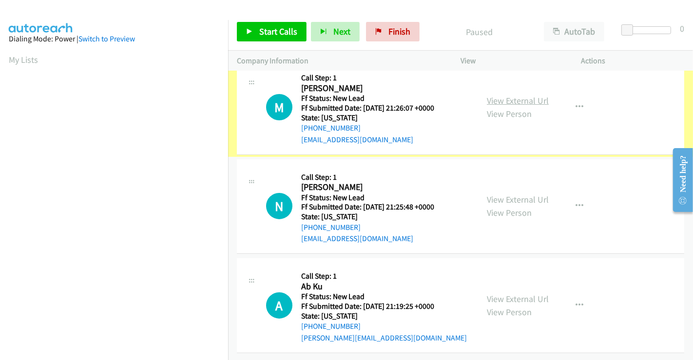
scroll to position [120, 0]
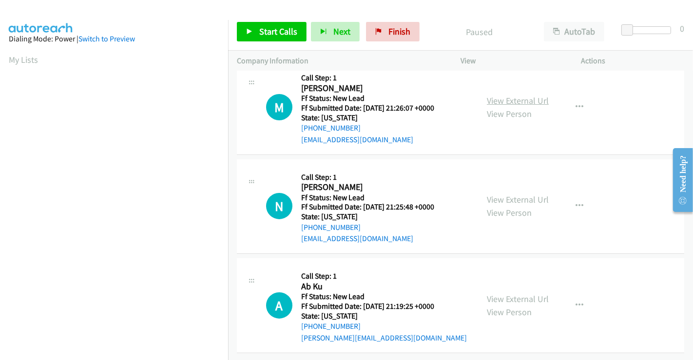
click at [500, 95] on link "View External Url" at bounding box center [518, 100] width 62 height 11
click at [501, 194] on link "View External Url" at bounding box center [518, 199] width 62 height 11
click at [502, 293] on link "View External Url" at bounding box center [518, 298] width 62 height 11
click at [377, 33] on icon at bounding box center [378, 32] width 7 height 7
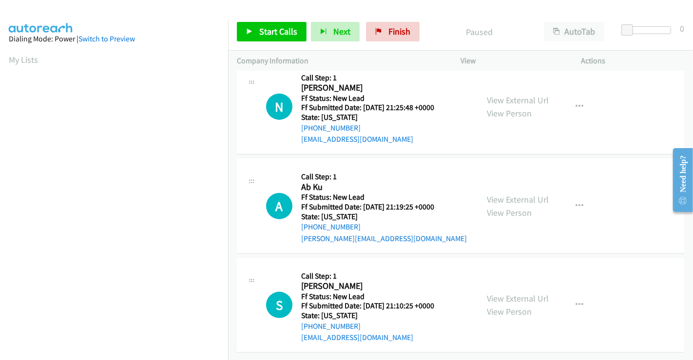
scroll to position [219, 0]
click at [271, 36] on span "Start Calls" at bounding box center [278, 31] width 38 height 11
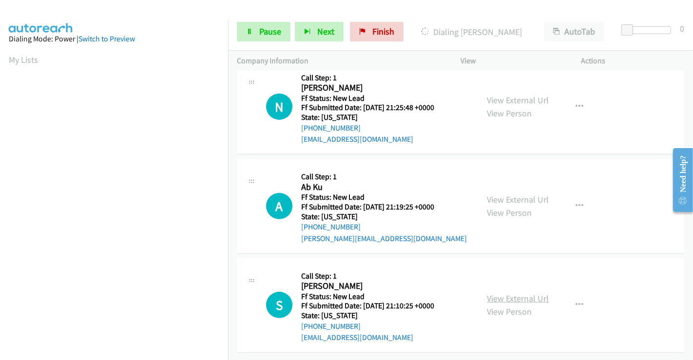
click at [515, 293] on link "View External Url" at bounding box center [518, 298] width 62 height 11
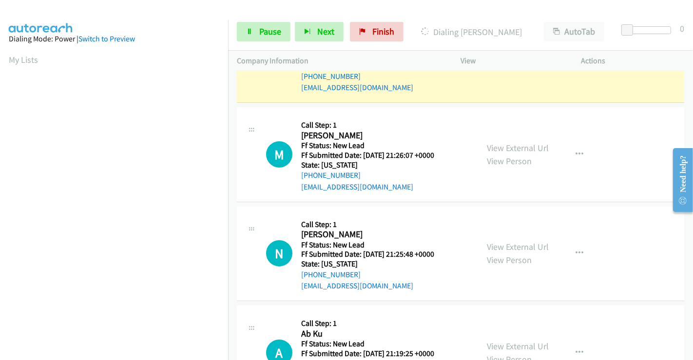
scroll to position [0, 0]
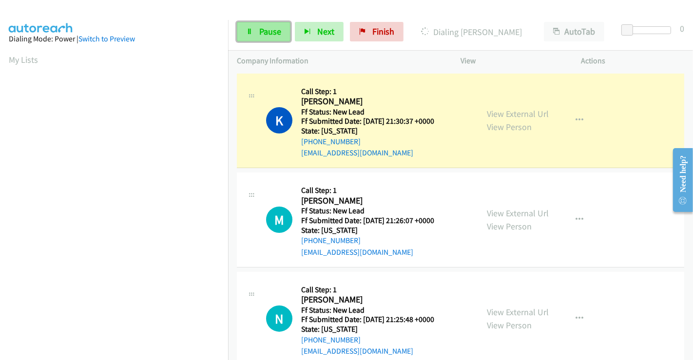
click at [265, 36] on span "Pause" at bounding box center [270, 31] width 22 height 11
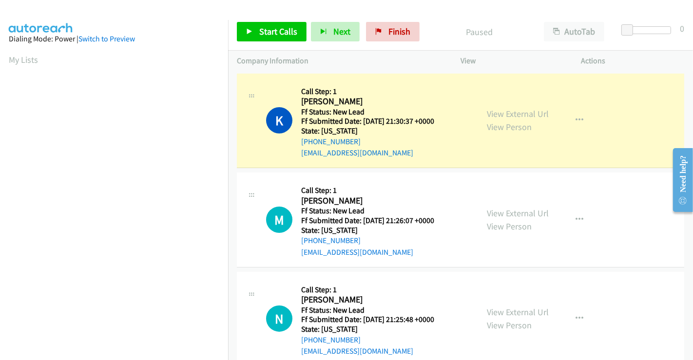
scroll to position [188, 0]
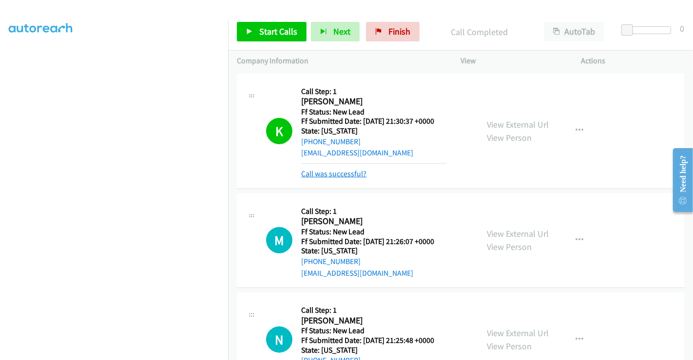
click at [320, 174] on link "Call was successful?" at bounding box center [333, 173] width 65 height 9
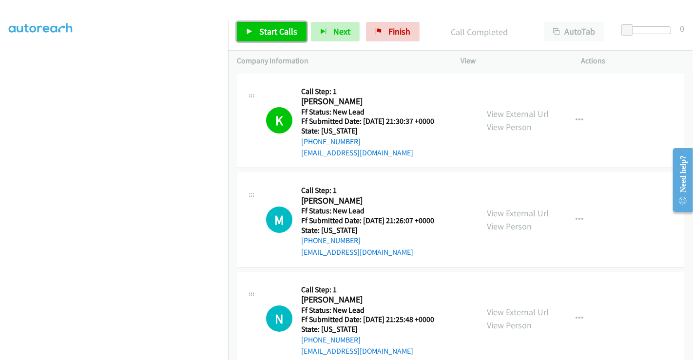
click at [270, 26] on span "Start Calls" at bounding box center [278, 31] width 38 height 11
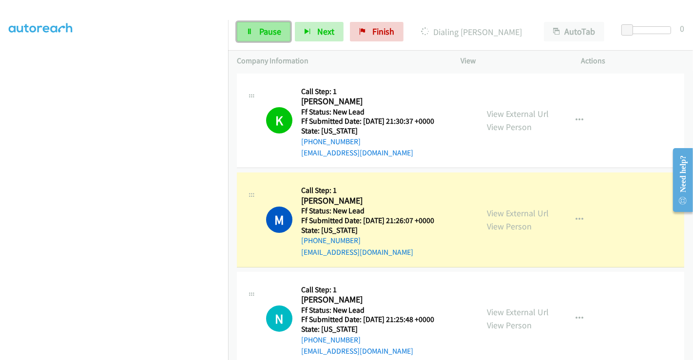
click at [262, 35] on span "Pause" at bounding box center [270, 31] width 22 height 11
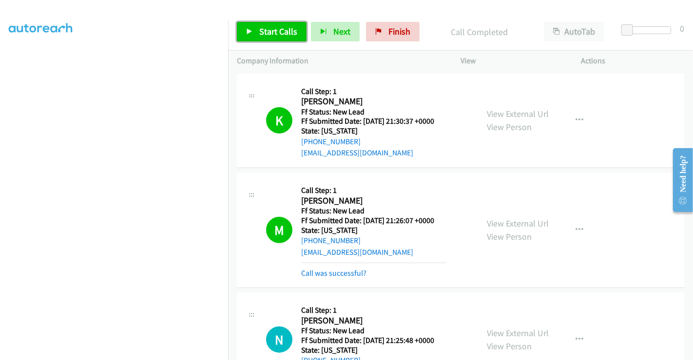
click at [275, 34] on span "Start Calls" at bounding box center [278, 31] width 38 height 11
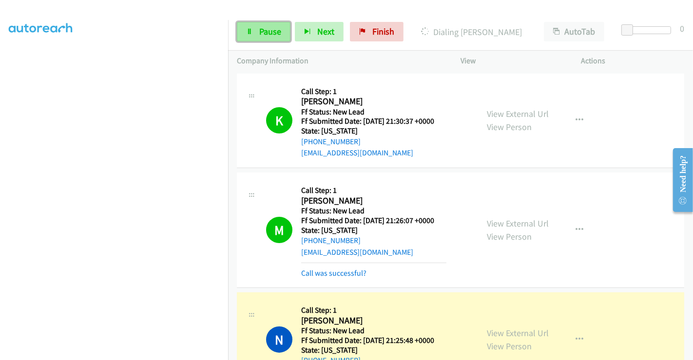
click at [255, 30] on link "Pause" at bounding box center [264, 31] width 54 height 19
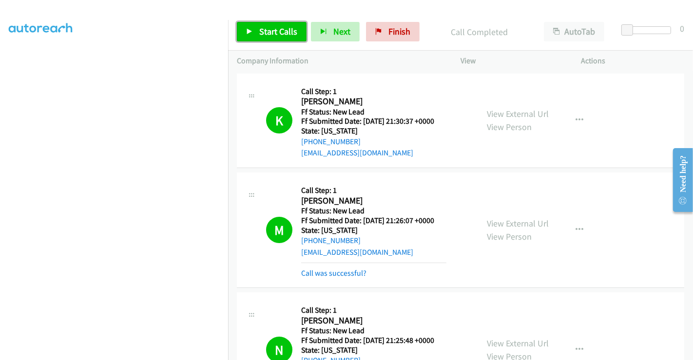
click at [264, 30] on span "Start Calls" at bounding box center [278, 31] width 38 height 11
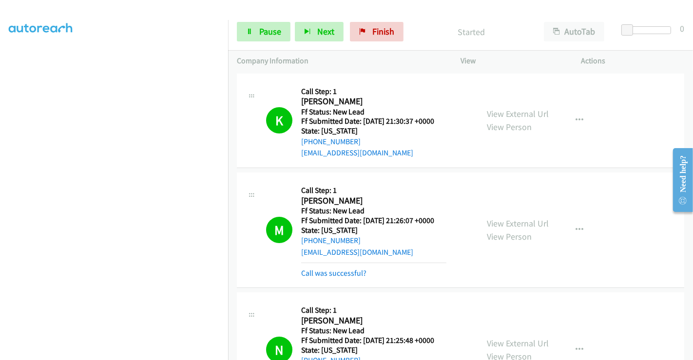
scroll to position [162, 0]
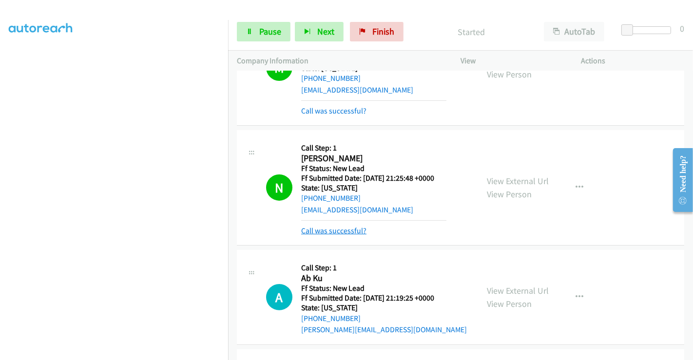
click at [337, 228] on link "Call was successful?" at bounding box center [333, 230] width 65 height 9
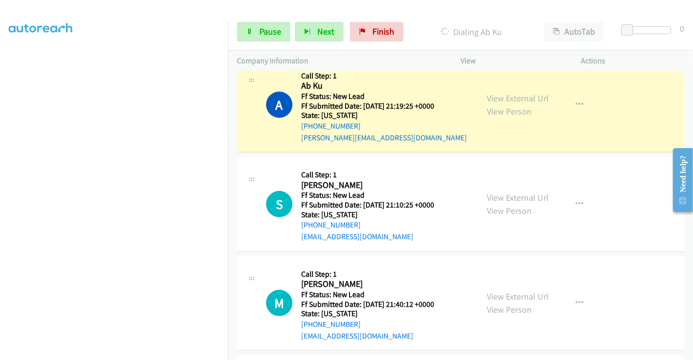
scroll to position [270, 0]
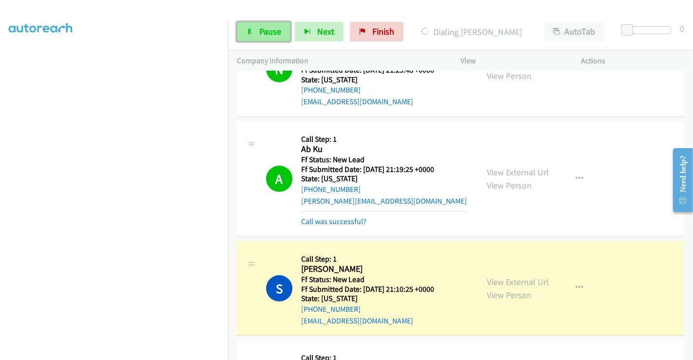
click at [259, 30] on span "Pause" at bounding box center [270, 31] width 22 height 11
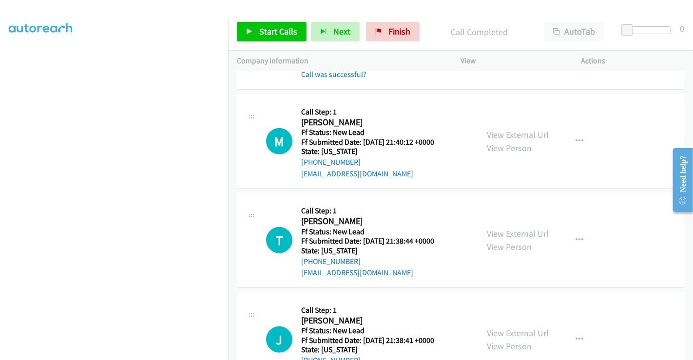
scroll to position [578, 0]
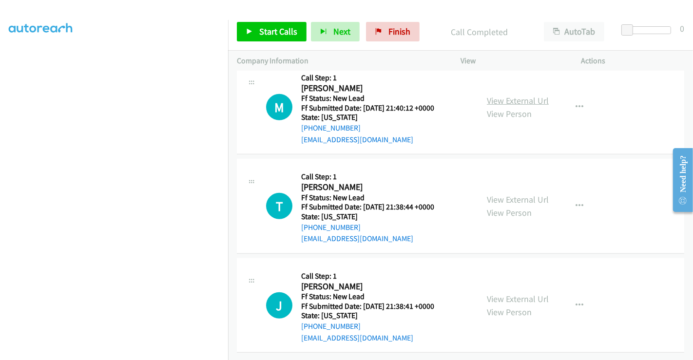
click at [509, 95] on link "View External Url" at bounding box center [518, 100] width 62 height 11
click at [508, 194] on link "View External Url" at bounding box center [518, 199] width 62 height 11
click at [512, 293] on link "View External Url" at bounding box center [518, 298] width 62 height 11
click at [270, 35] on span "Start Calls" at bounding box center [278, 31] width 38 height 11
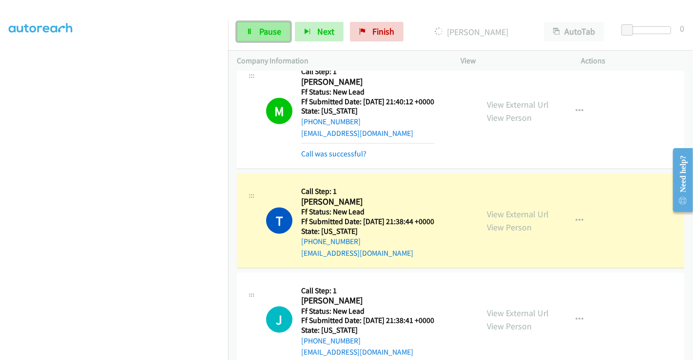
click at [264, 37] on span "Pause" at bounding box center [270, 31] width 22 height 11
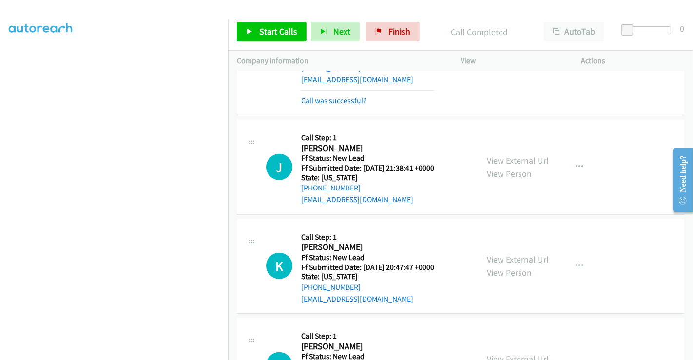
scroll to position [841, 0]
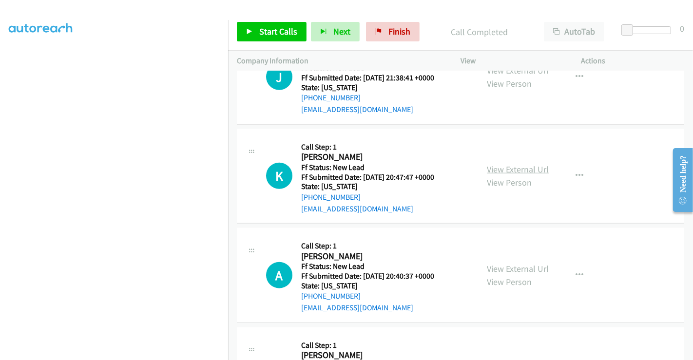
click at [501, 168] on link "View External Url" at bounding box center [518, 169] width 62 height 11
click at [513, 266] on link "View External Url" at bounding box center [518, 268] width 62 height 11
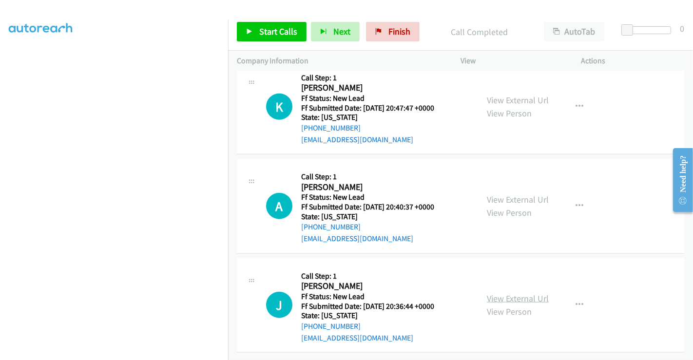
click at [512, 293] on link "View External Url" at bounding box center [518, 298] width 62 height 11
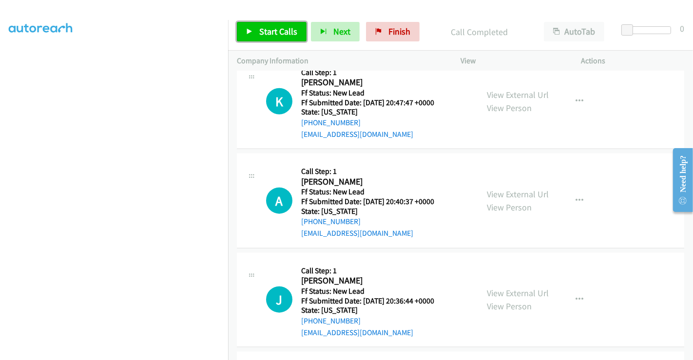
click at [268, 32] on span "Start Calls" at bounding box center [278, 31] width 38 height 11
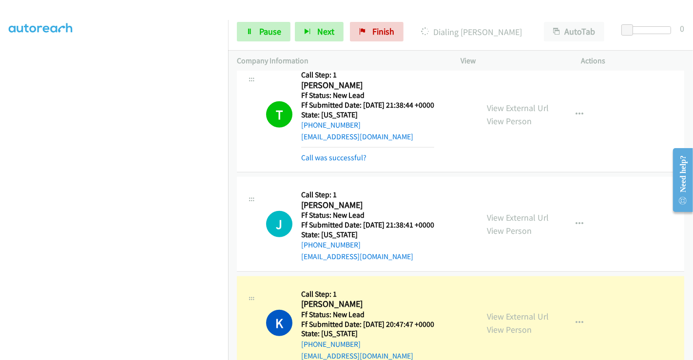
scroll to position [645, 0]
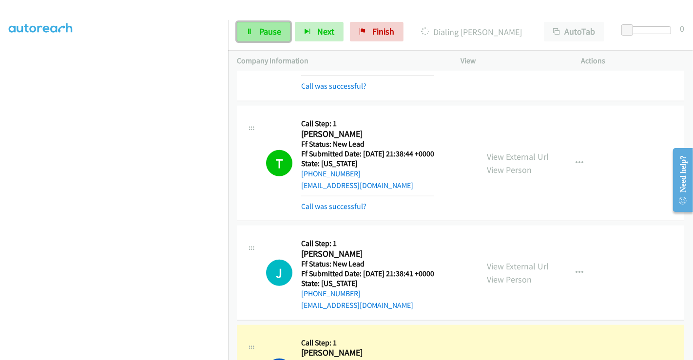
click at [263, 31] on span "Pause" at bounding box center [270, 31] width 22 height 11
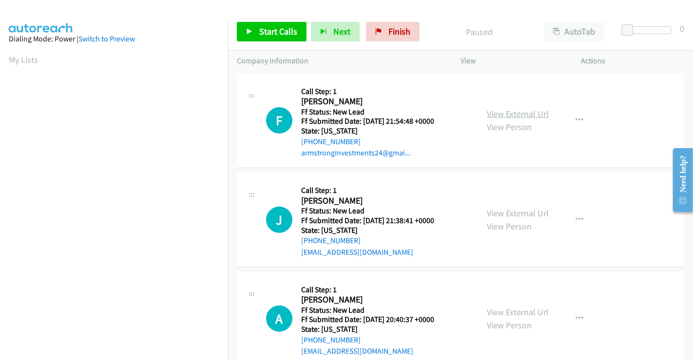
click at [510, 112] on link "View External Url" at bounding box center [518, 113] width 62 height 11
click at [278, 34] on span "Start Calls" at bounding box center [278, 31] width 38 height 11
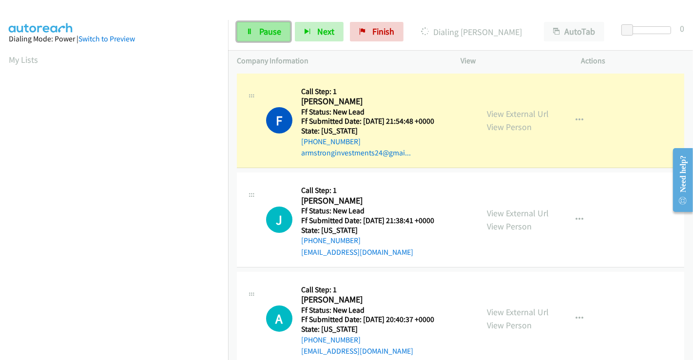
click at [269, 34] on span "Pause" at bounding box center [270, 31] width 22 height 11
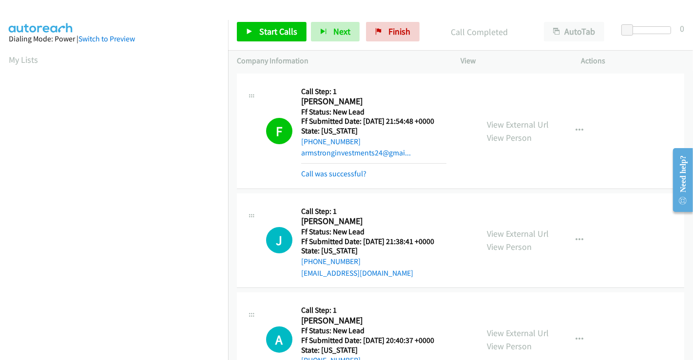
scroll to position [188, 0]
click at [254, 27] on link "Start Calls" at bounding box center [272, 31] width 70 height 19
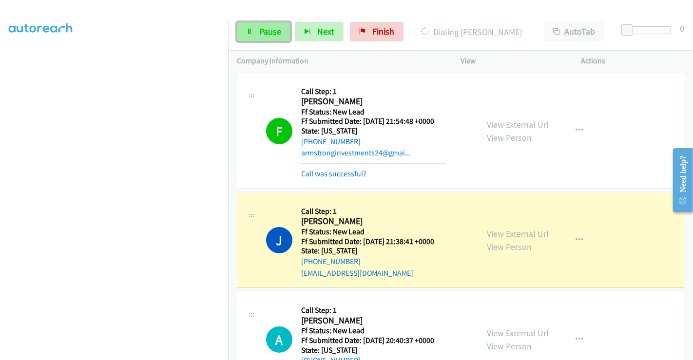
click at [266, 34] on span "Pause" at bounding box center [270, 31] width 22 height 11
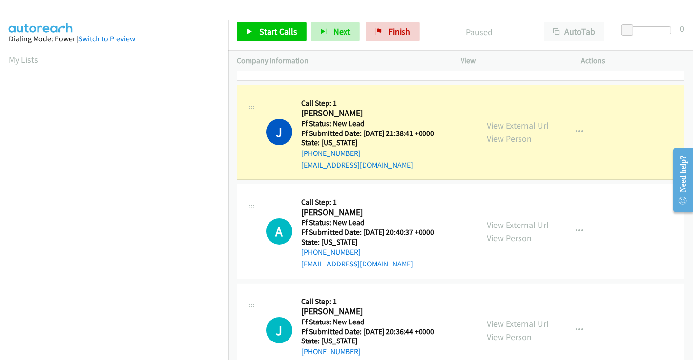
scroll to position [0, 0]
click at [388, 30] on span "Finish" at bounding box center [399, 31] width 22 height 11
